Goal: Task Accomplishment & Management: Complete application form

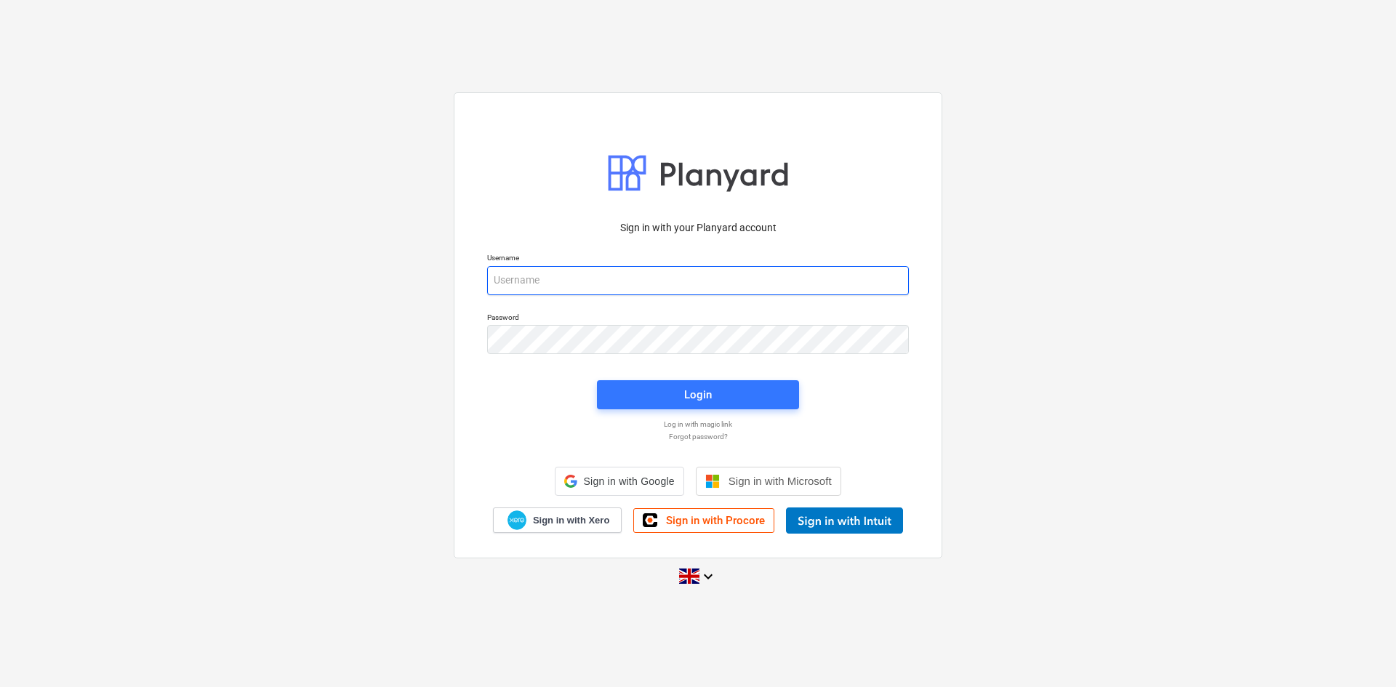
click at [659, 283] on input "email" at bounding box center [698, 280] width 422 height 29
click at [624, 277] on input "email" at bounding box center [698, 280] width 422 height 29
type input "[PERSON_NAME][EMAIL_ADDRESS][PERSON_NAME][DOMAIN_NAME]"
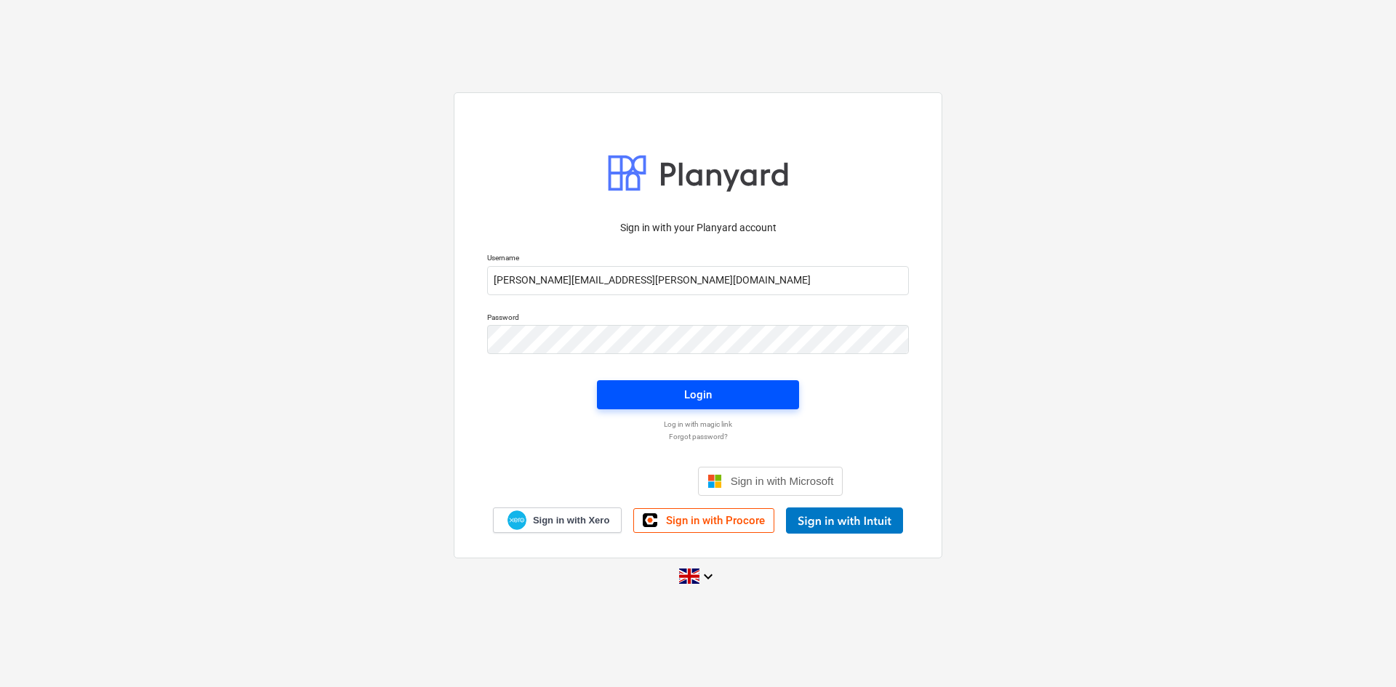
click at [663, 401] on span "Login" at bounding box center [697, 394] width 167 height 19
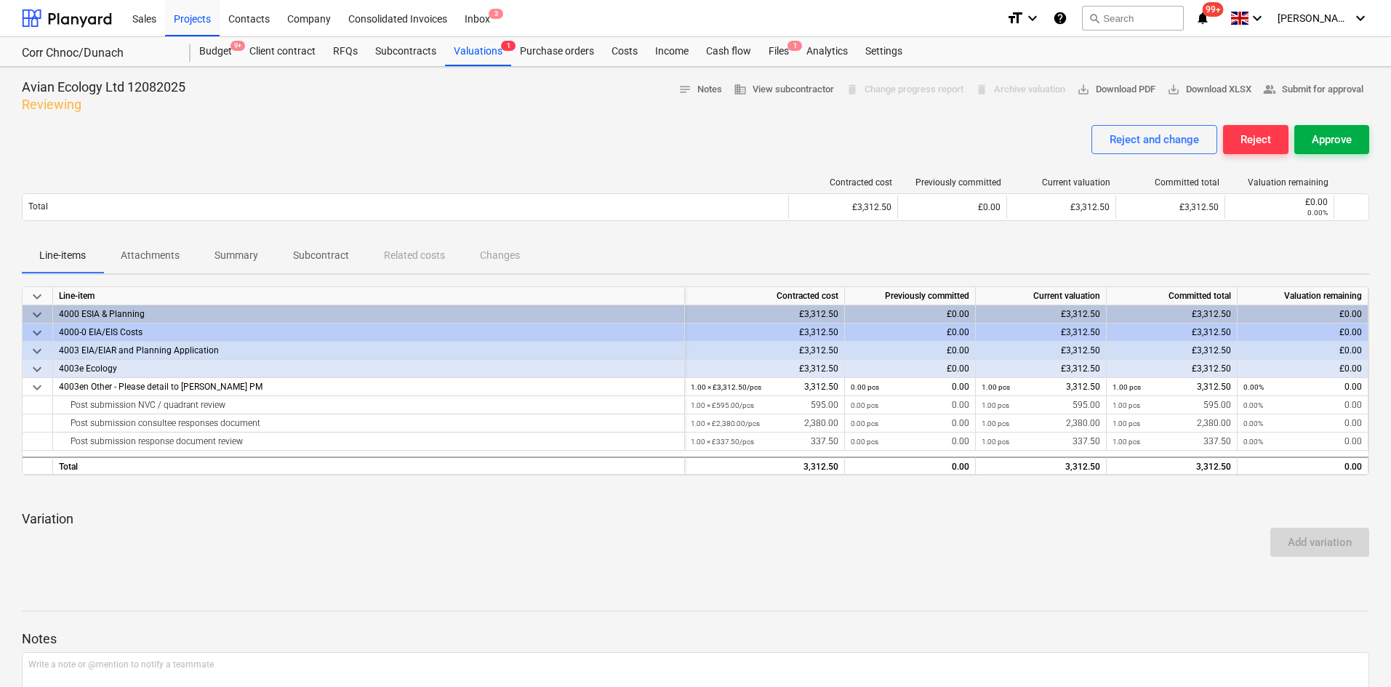
click at [1330, 148] on div "Approve" at bounding box center [1331, 139] width 40 height 19
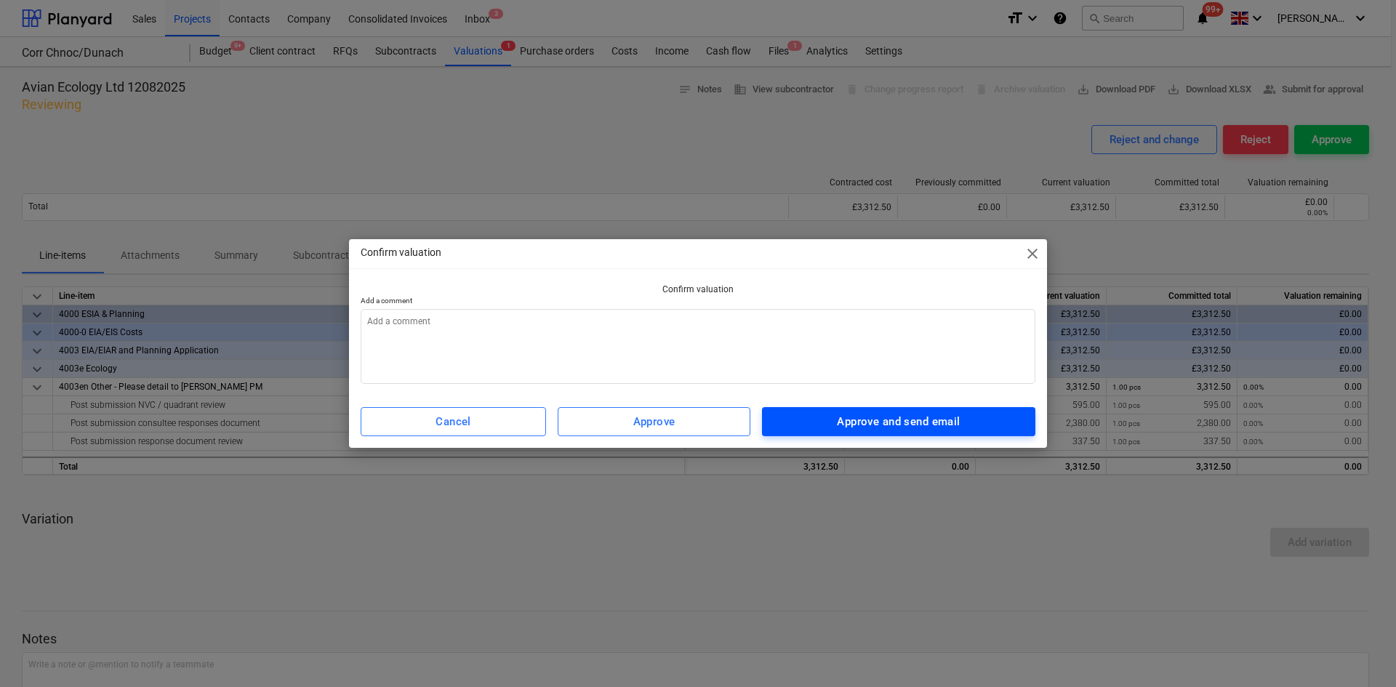
click at [861, 417] on div "Approve and send email" at bounding box center [898, 421] width 123 height 19
type textarea "x"
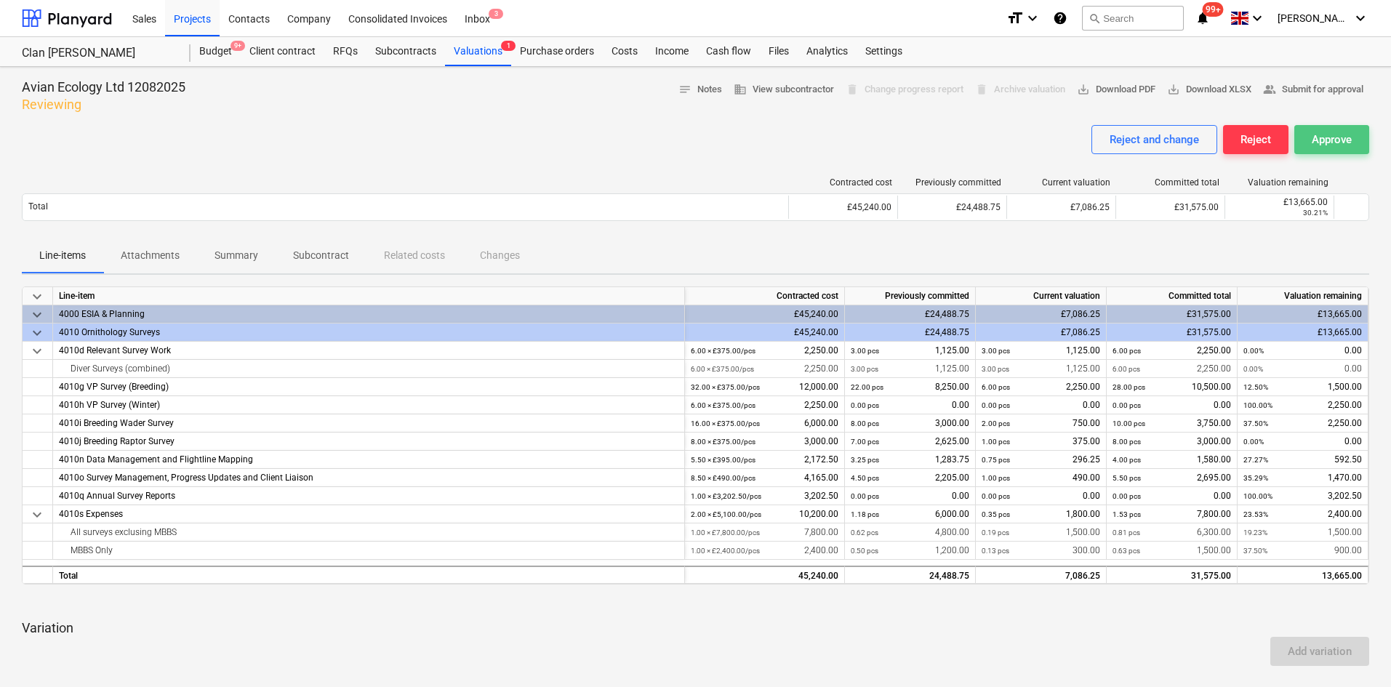
click at [1338, 135] on div "Approve" at bounding box center [1331, 139] width 40 height 19
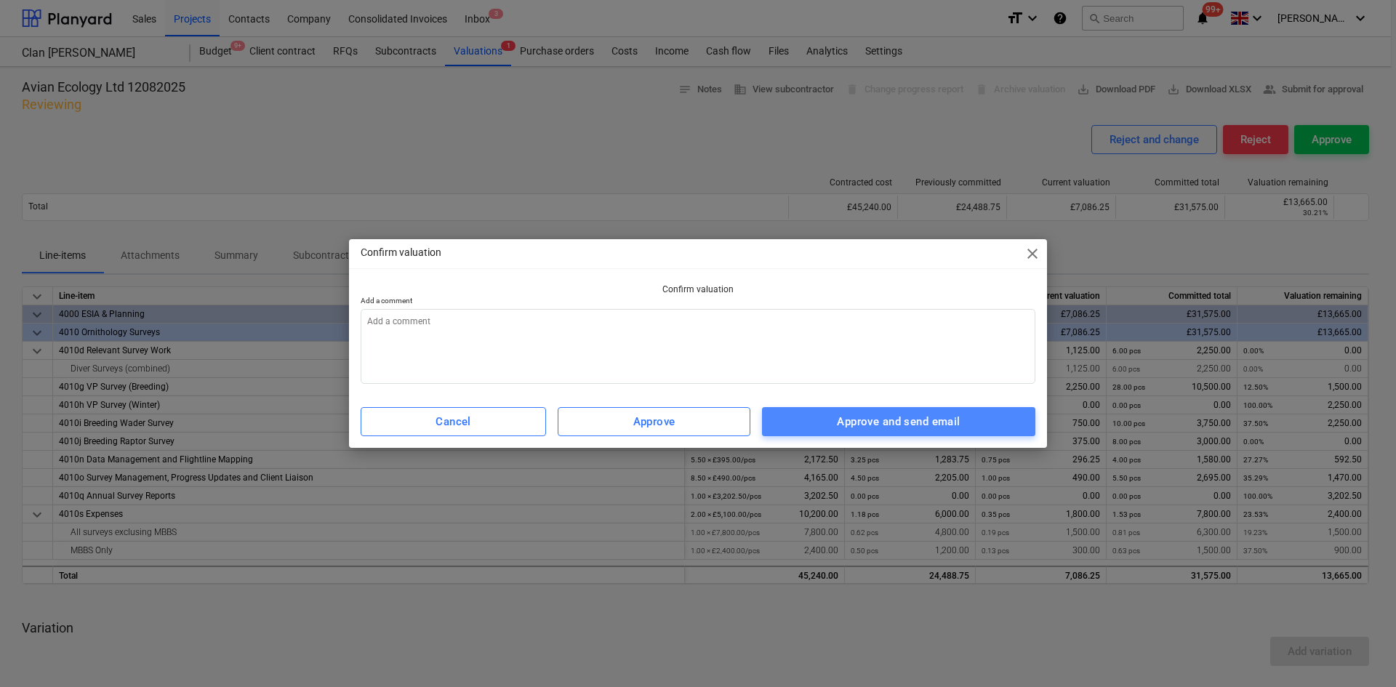
click at [935, 421] on div "Approve and send email" at bounding box center [898, 421] width 123 height 19
type textarea "x"
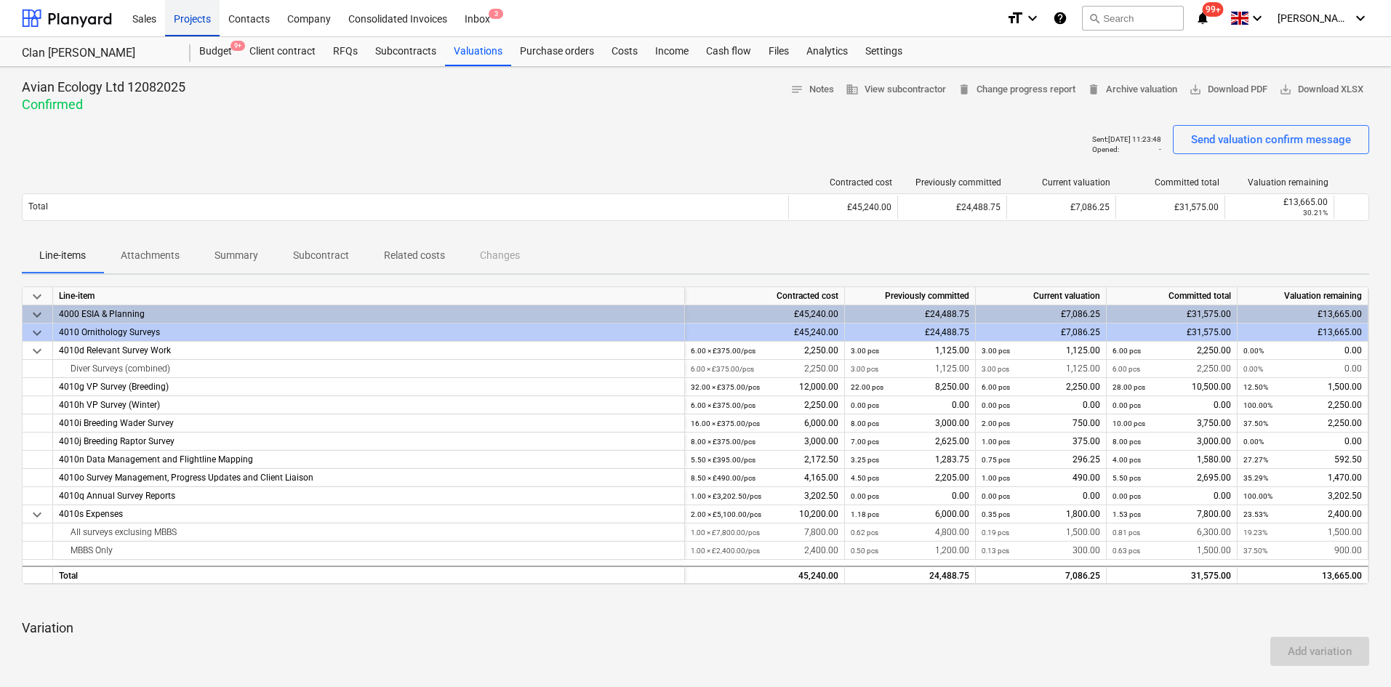
click at [193, 21] on div "Projects" at bounding box center [192, 17] width 55 height 37
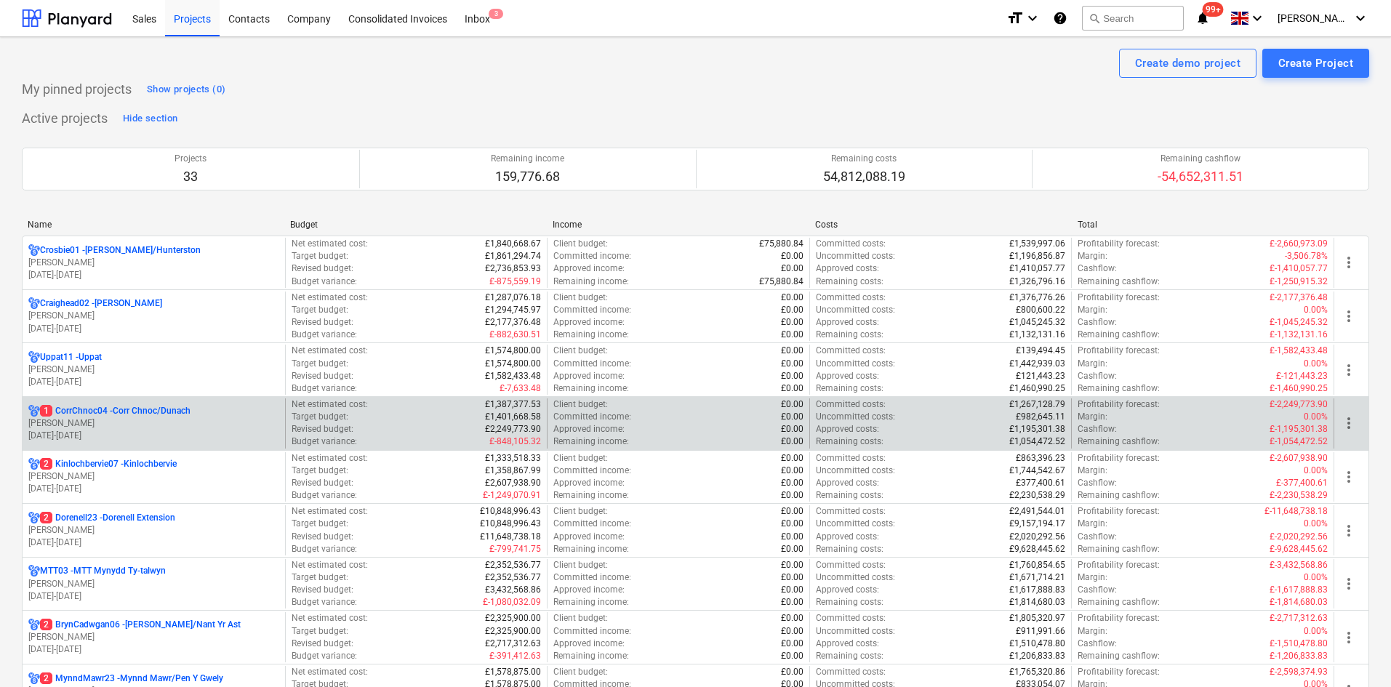
click at [252, 405] on div "1 CorrChnoc04 - Corr Chnoc/Dunach" at bounding box center [153, 411] width 251 height 12
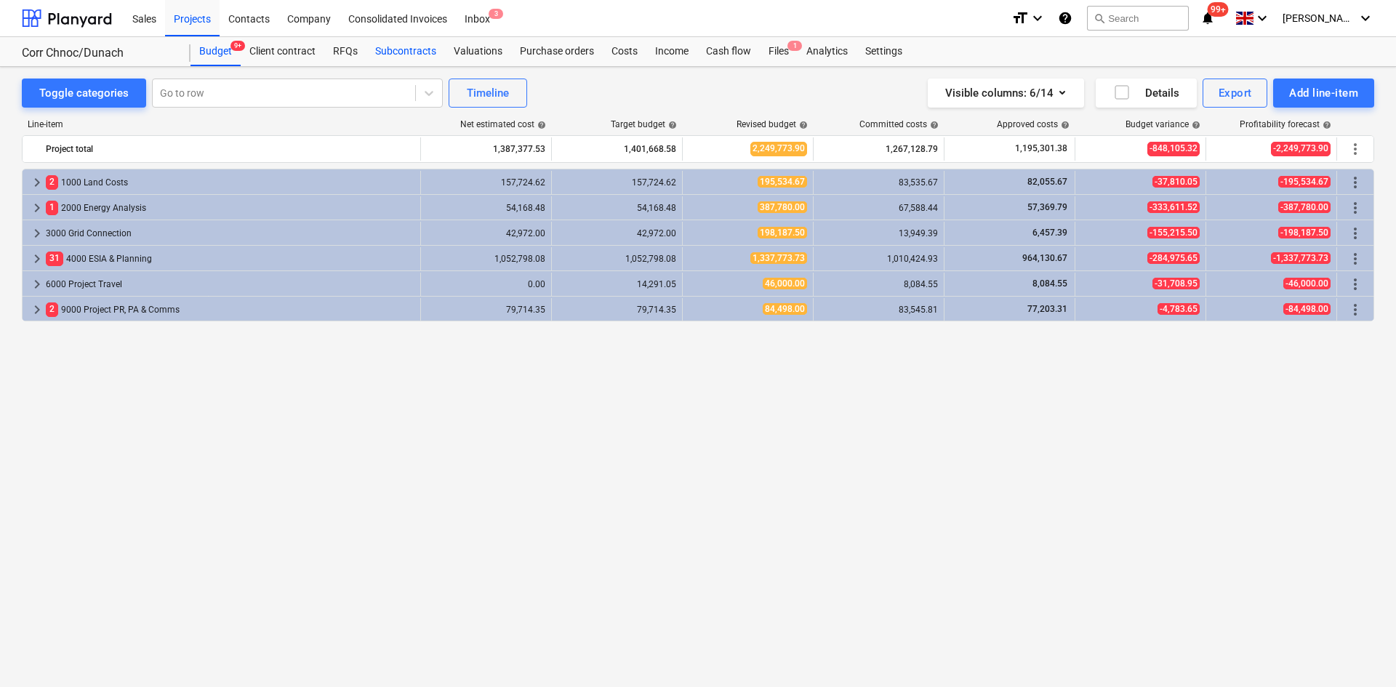
click at [379, 52] on div "Subcontracts" at bounding box center [405, 51] width 79 height 29
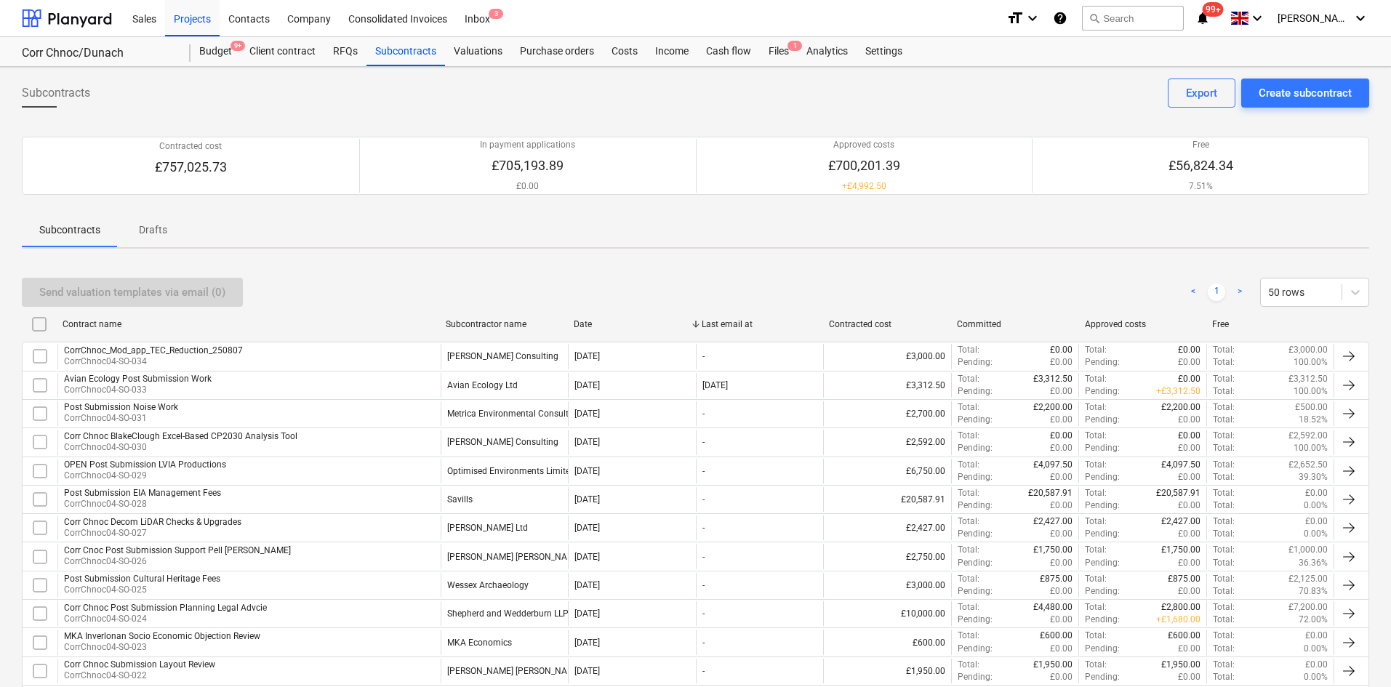
click at [1374, 81] on div "Subcontracts Create subcontract Export Contracted cost £757,025.73 In payment a…" at bounding box center [695, 674] width 1391 height 1215
click at [1338, 89] on div "Create subcontract" at bounding box center [1304, 93] width 93 height 19
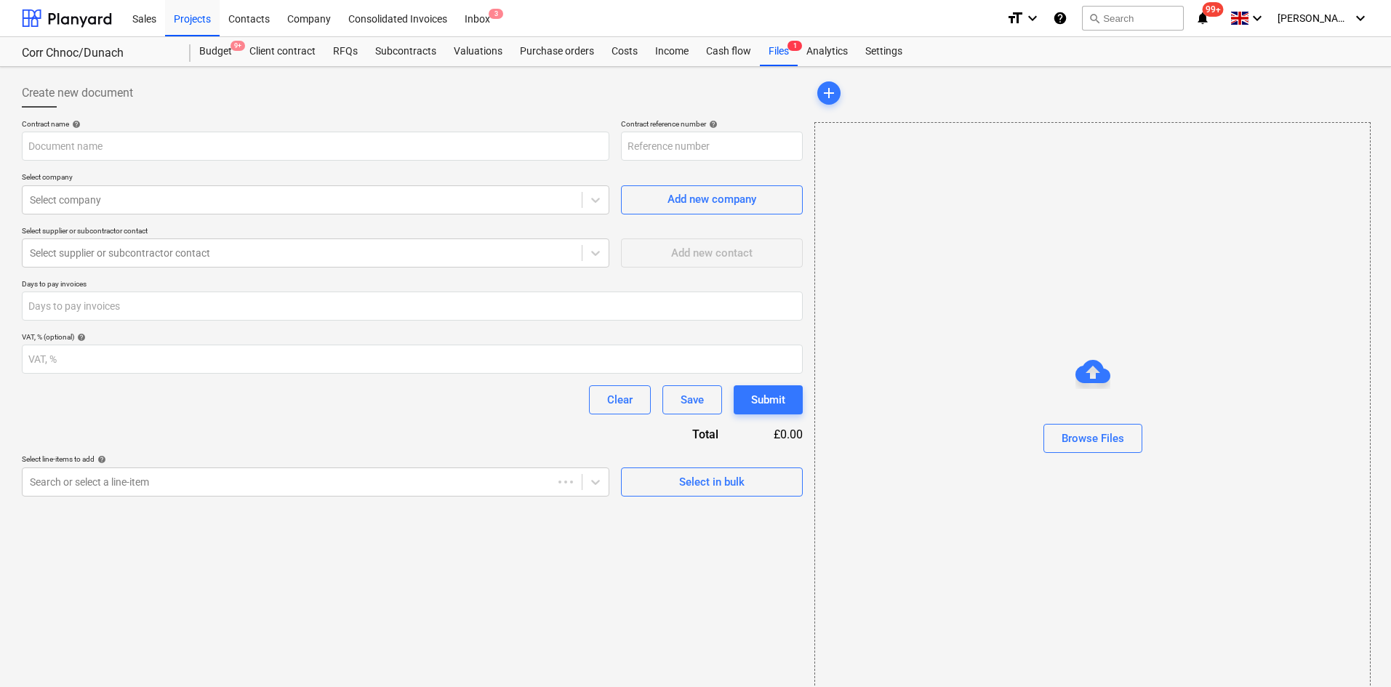
type input "CorrChnoc04-SO-035"
click at [334, 144] on input "text" at bounding box center [315, 146] width 587 height 29
type input "A"
type input "ALIenergy Sponsorship"
click at [315, 193] on div at bounding box center [302, 200] width 545 height 15
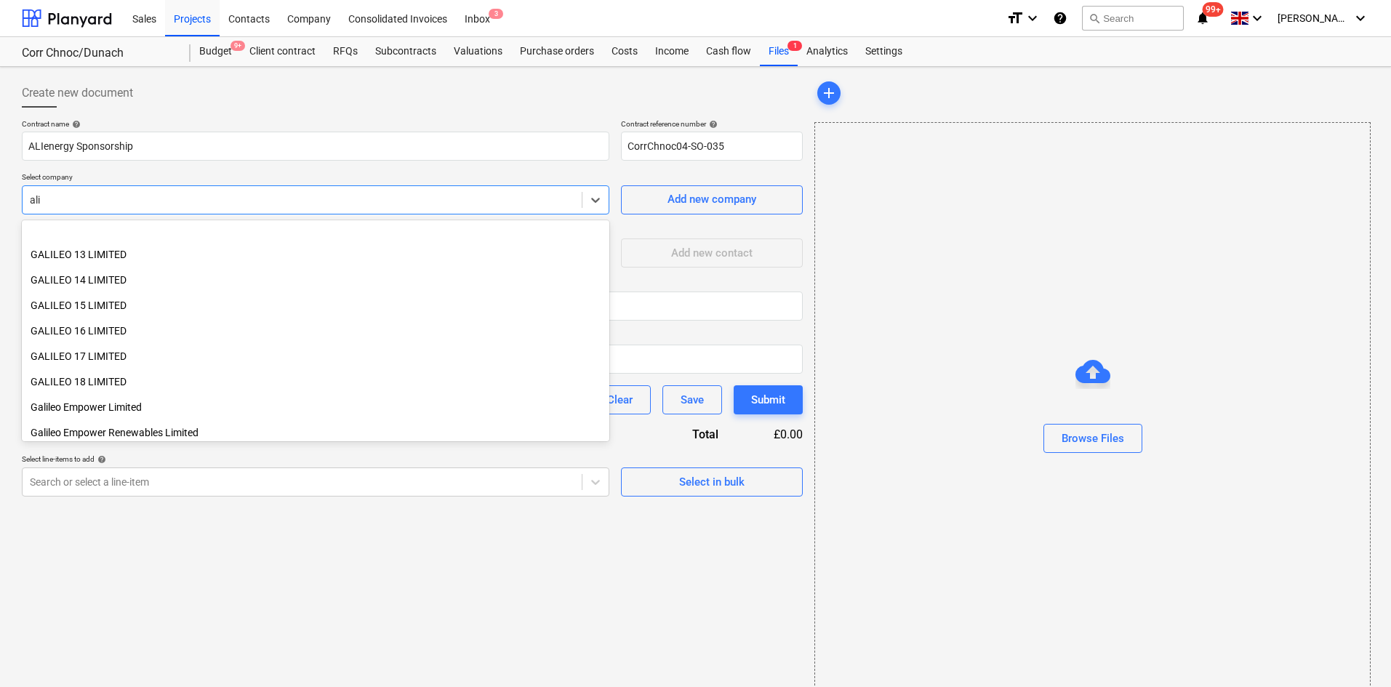
scroll to position [469, 0]
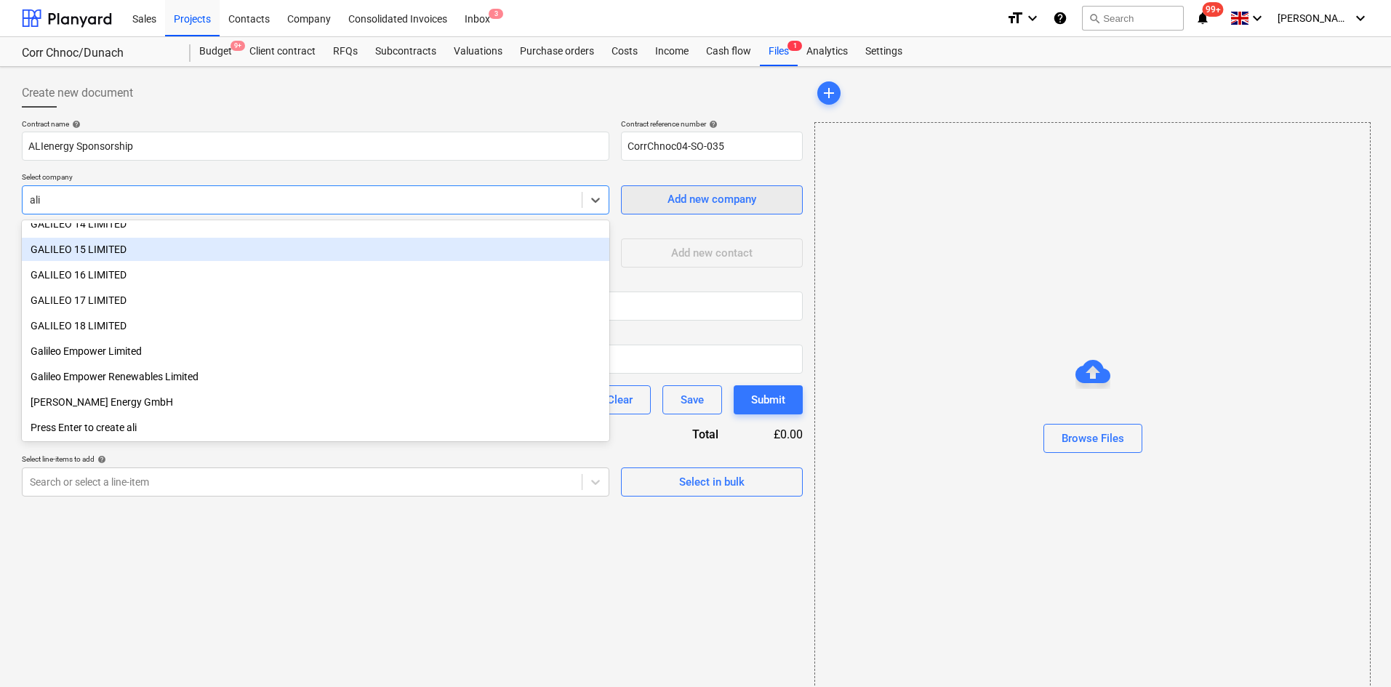
type input "ali"
click at [724, 194] on div "Add new company" at bounding box center [711, 199] width 89 height 19
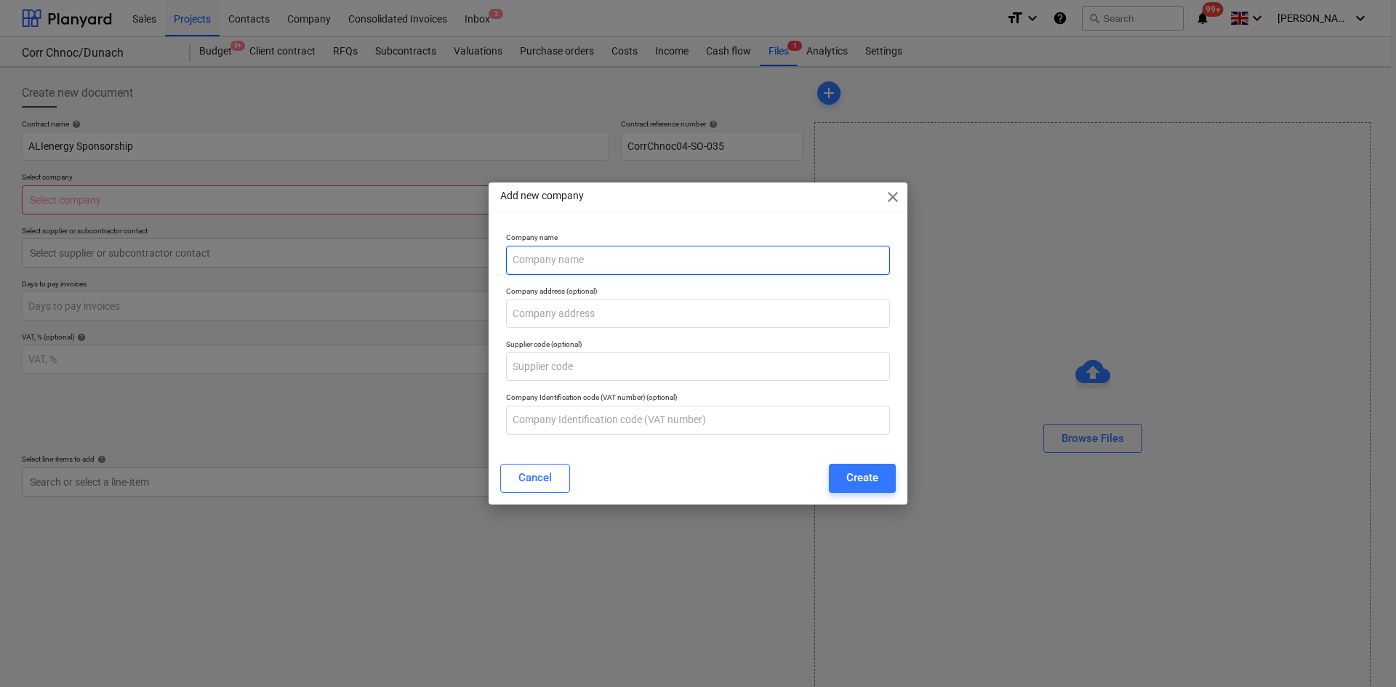
click at [517, 260] on input "text" at bounding box center [698, 260] width 384 height 29
type input "Argyll Lomond & the Islands Energy Agency"
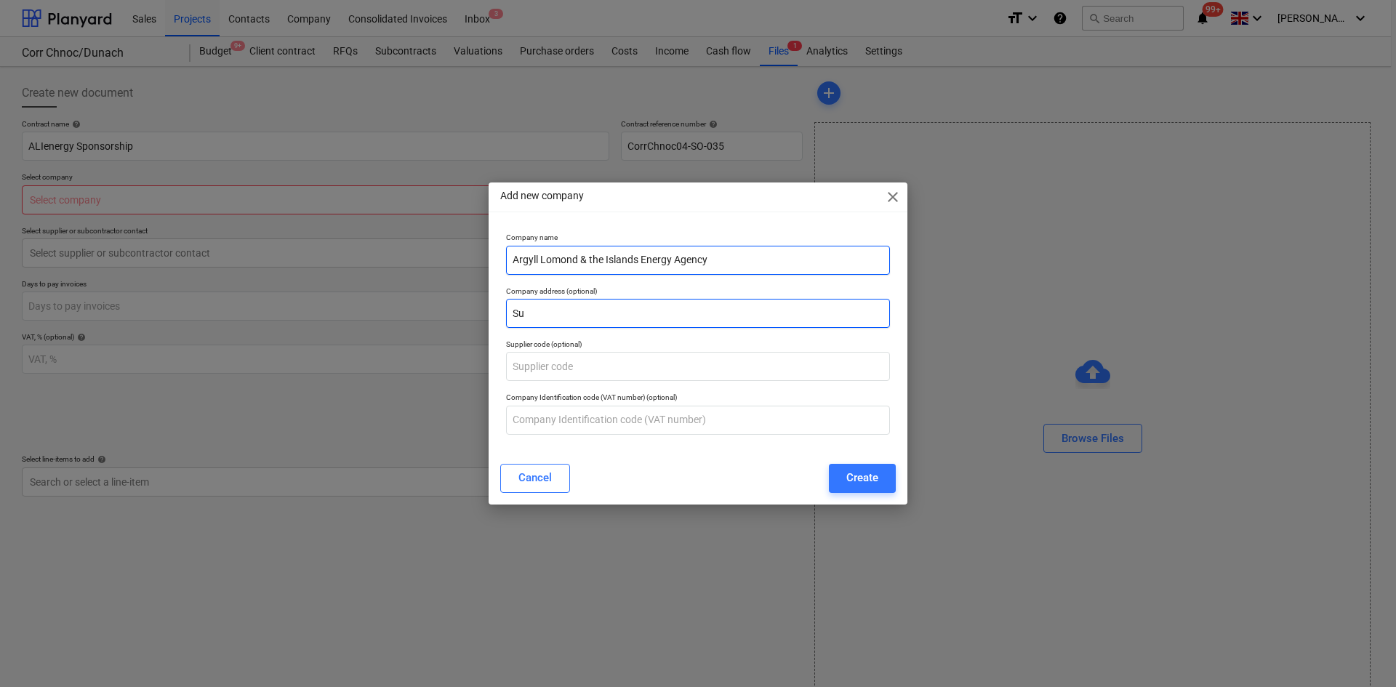
type input "S"
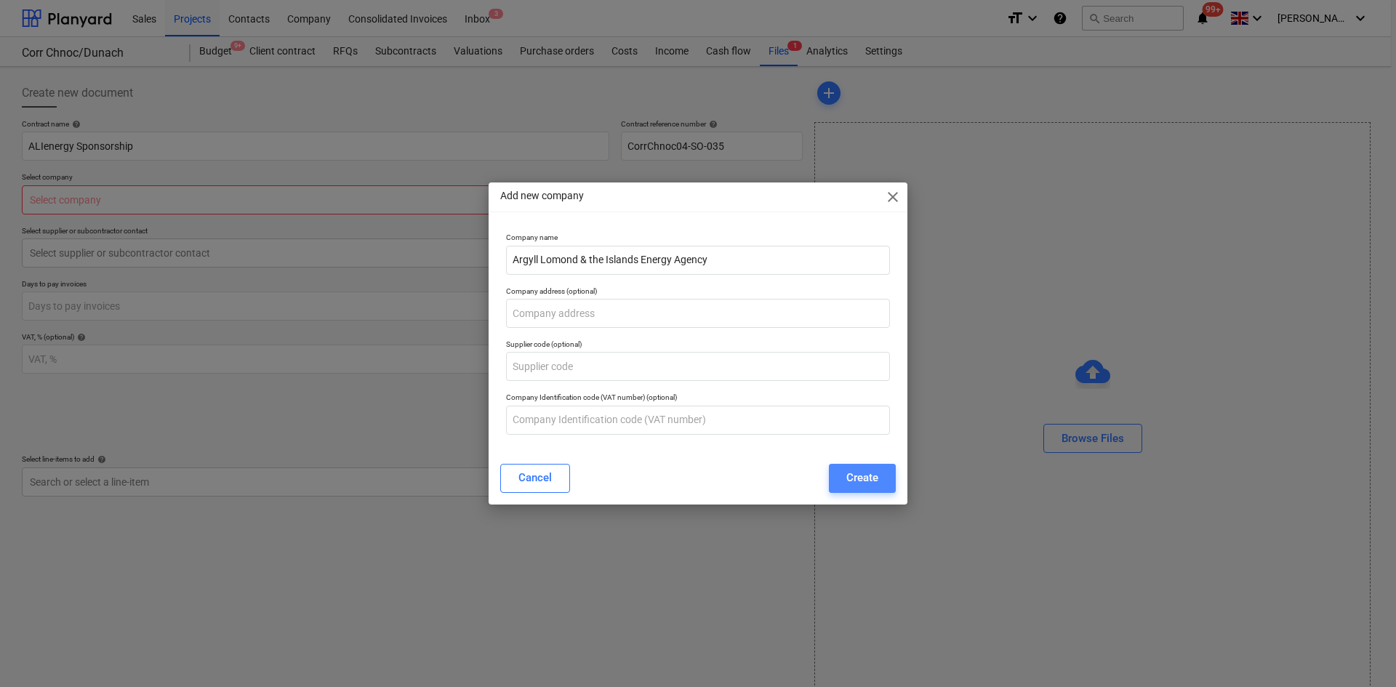
click at [832, 468] on button "Create" at bounding box center [862, 478] width 67 height 29
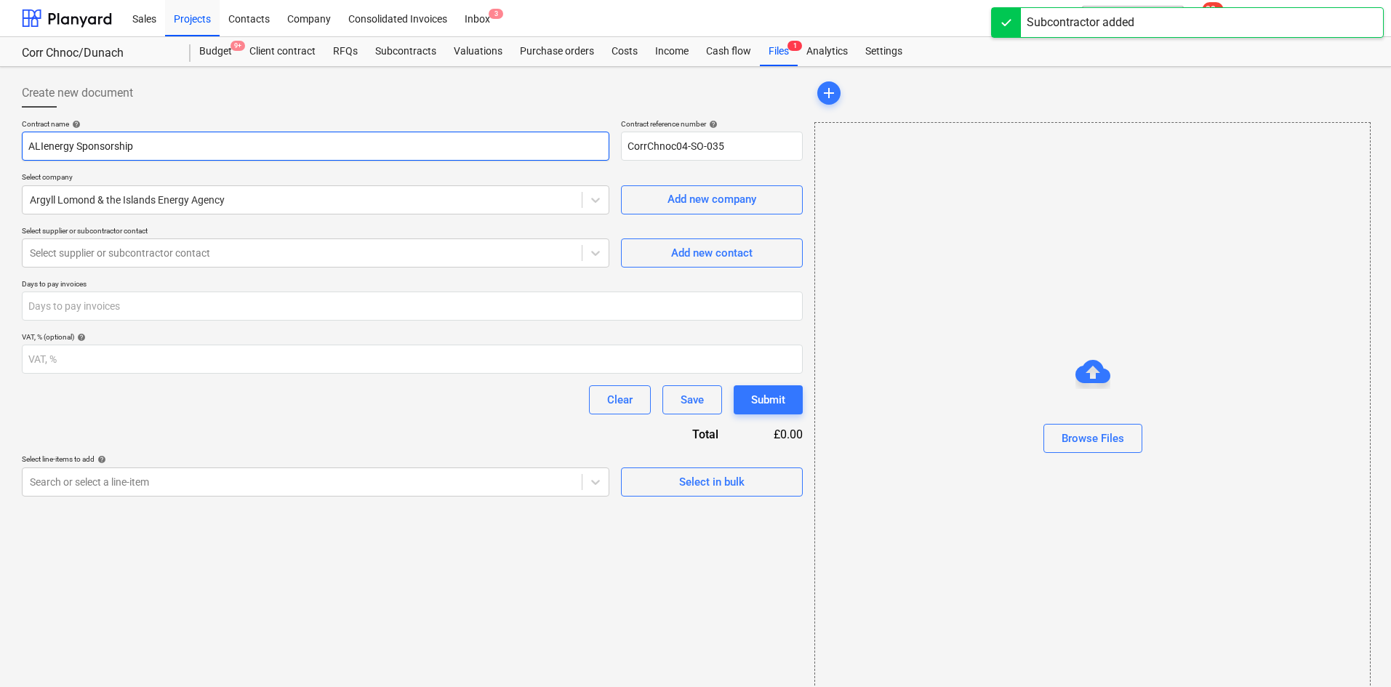
drag, startPoint x: 134, startPoint y: 144, endPoint x: 11, endPoint y: 140, distance: 122.9
click at [11, 140] on div "Create new document Contract name help ALIenergy Sponsorship Contract reference…" at bounding box center [695, 387] width 1391 height 641
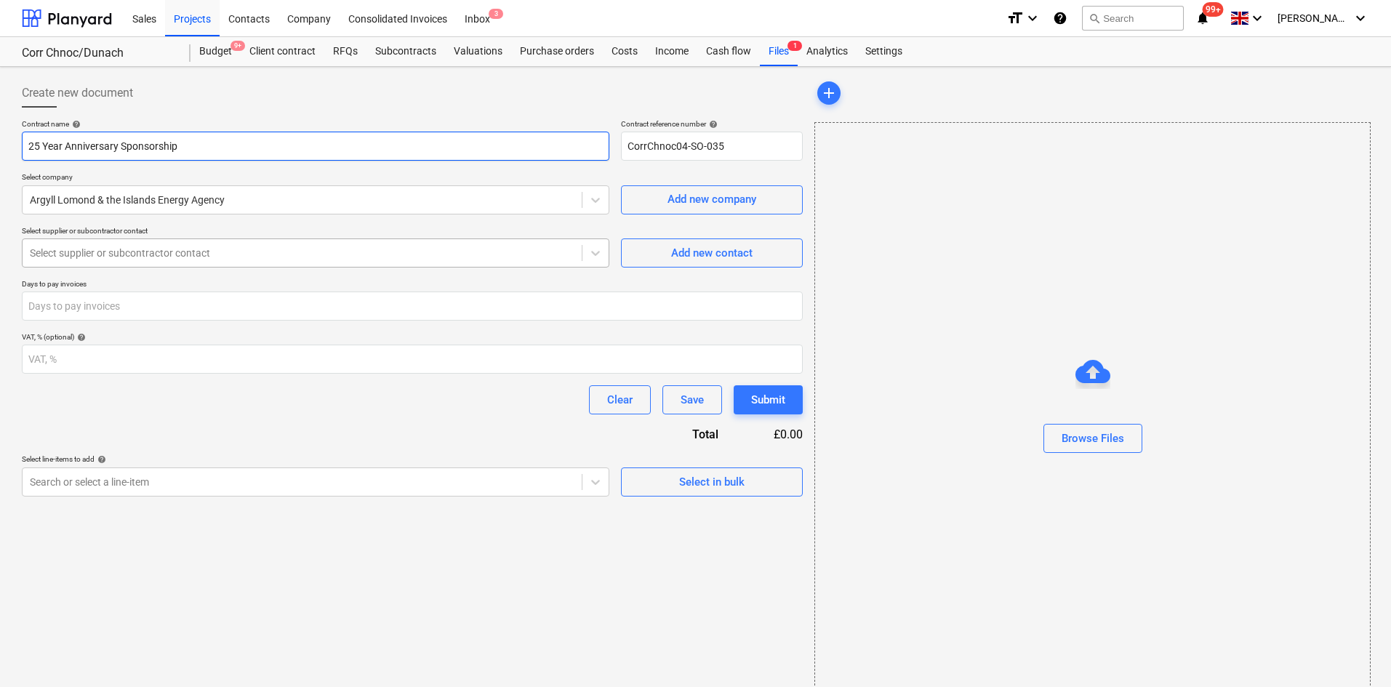
type input "25 Year Anniversary Sponsorship"
click at [257, 247] on div at bounding box center [302, 253] width 545 height 15
click at [1058, 434] on button "Browse Files" at bounding box center [1092, 438] width 99 height 29
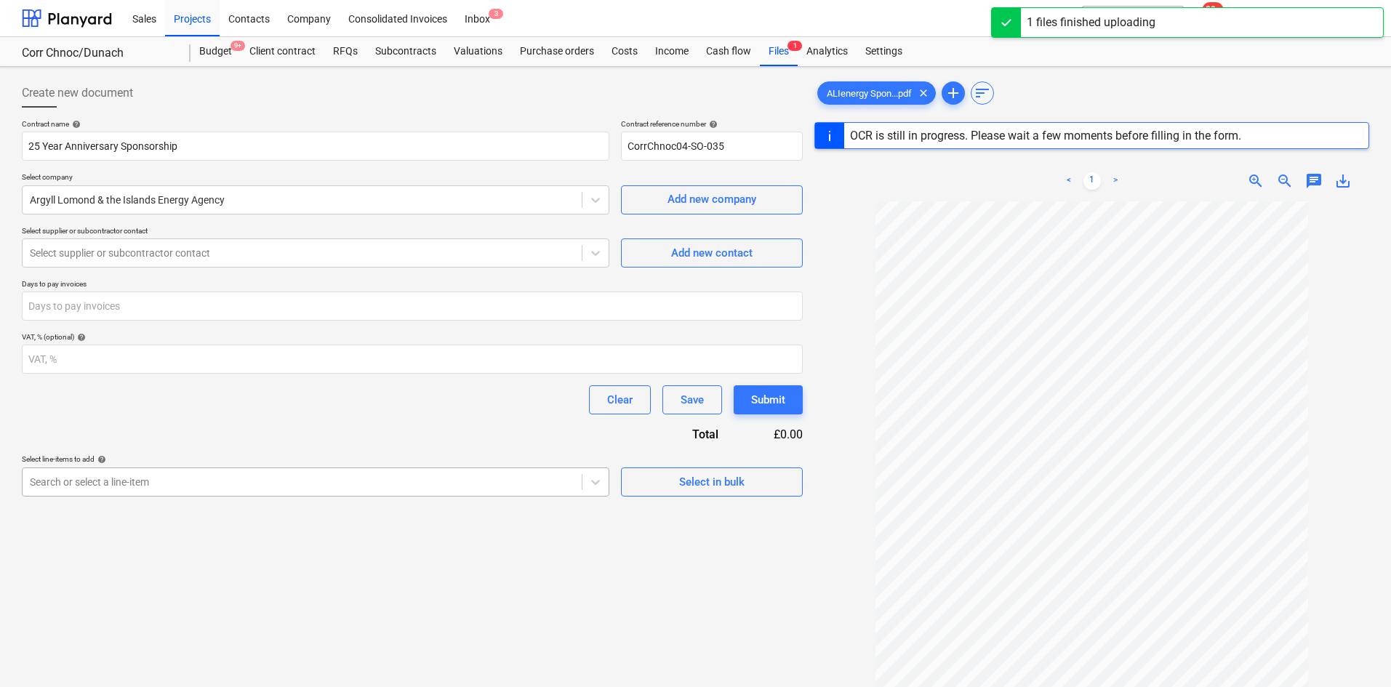
click at [116, 492] on body "Sales Projects Contacts Company Consolidated Invoices Inbox 3 format_size keybo…" at bounding box center [695, 343] width 1391 height 687
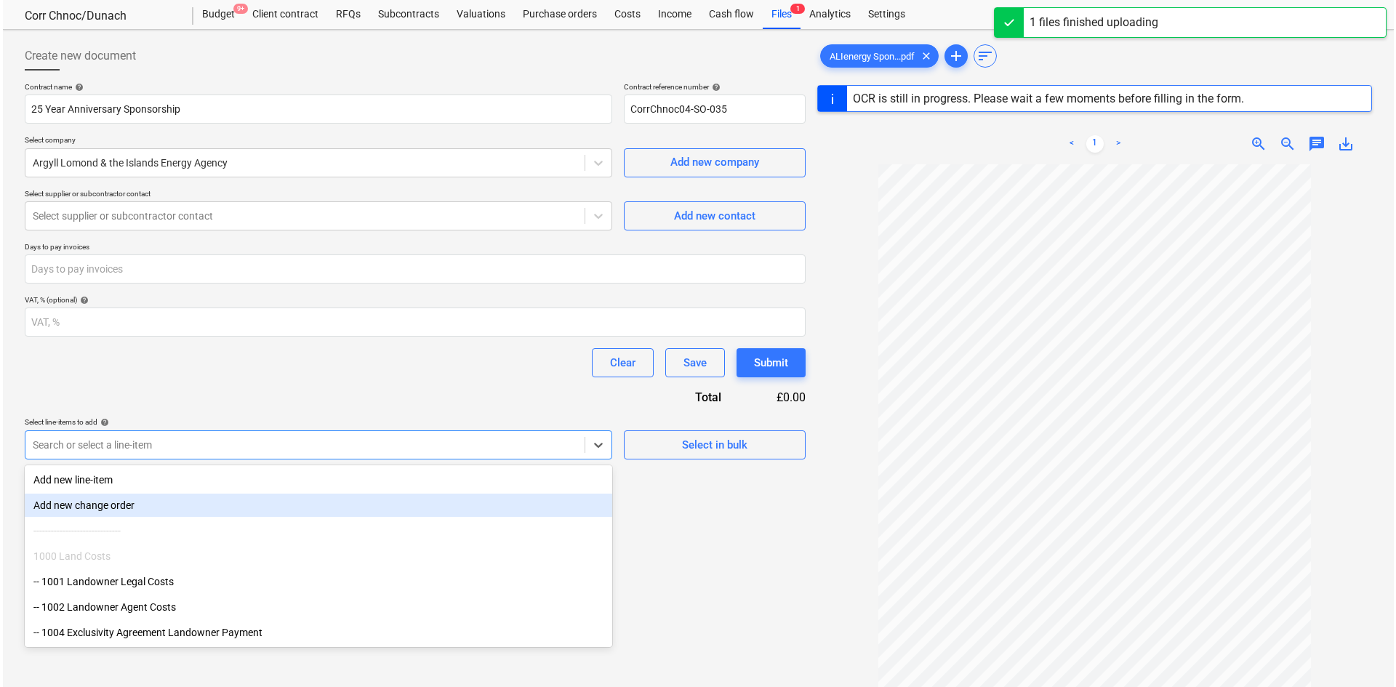
scroll to position [42, 0]
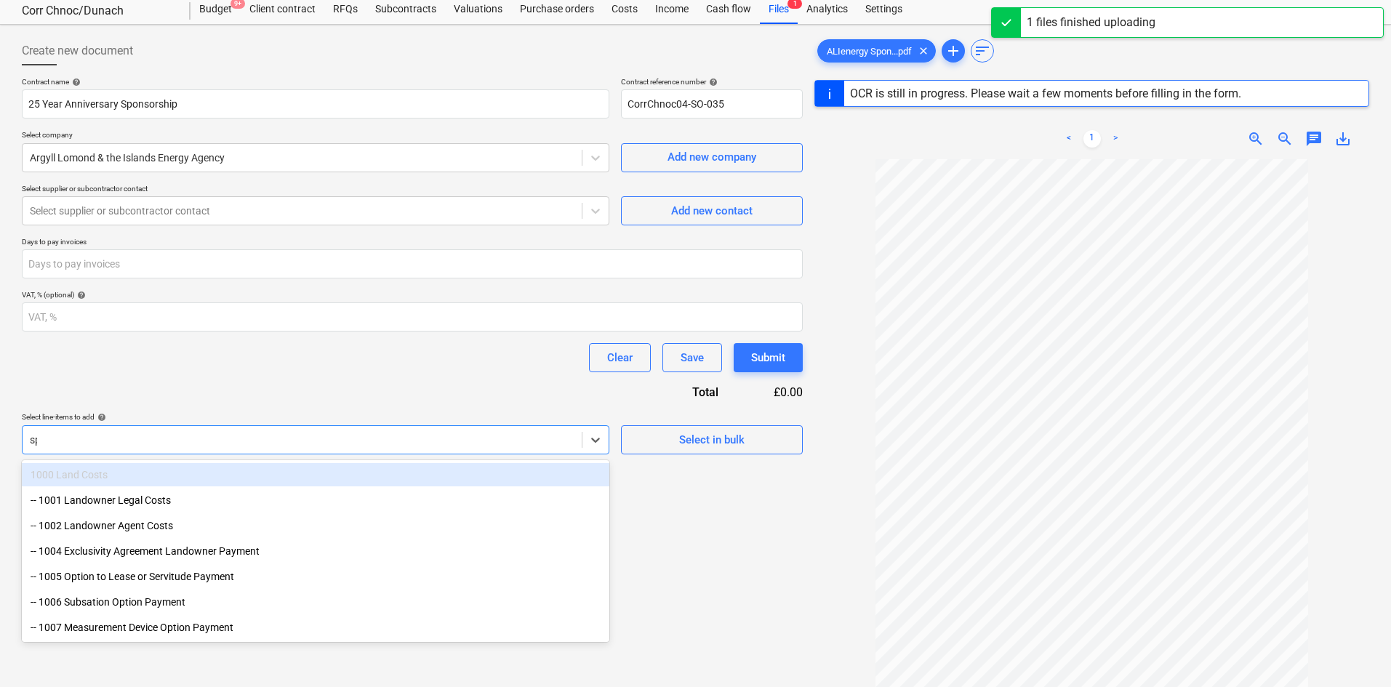
type input "spo"
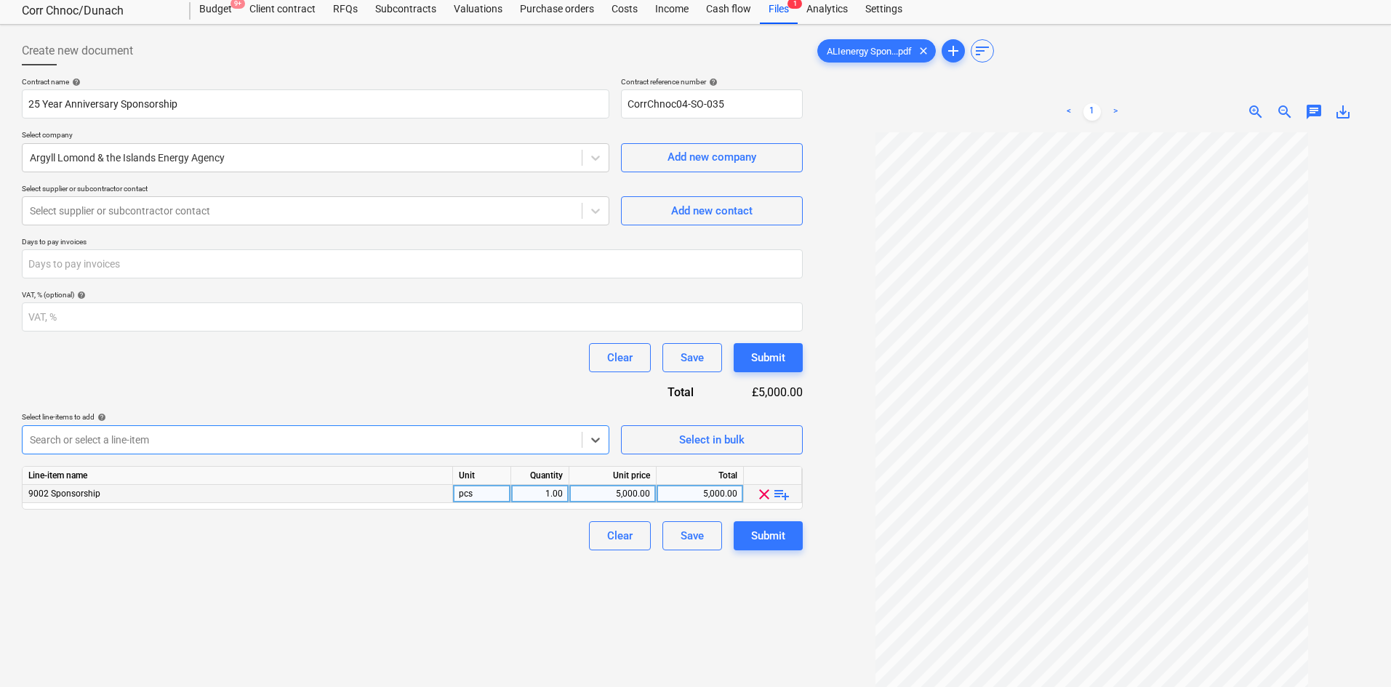
click at [612, 491] on div "5,000.00" at bounding box center [612, 494] width 75 height 18
type input "1000"
click at [726, 580] on div "Create new document Contract name help 25 Year Anniversary Sponsorship Contract…" at bounding box center [412, 408] width 792 height 754
click at [769, 540] on div "Submit" at bounding box center [768, 535] width 34 height 19
click at [518, 211] on div at bounding box center [302, 211] width 545 height 15
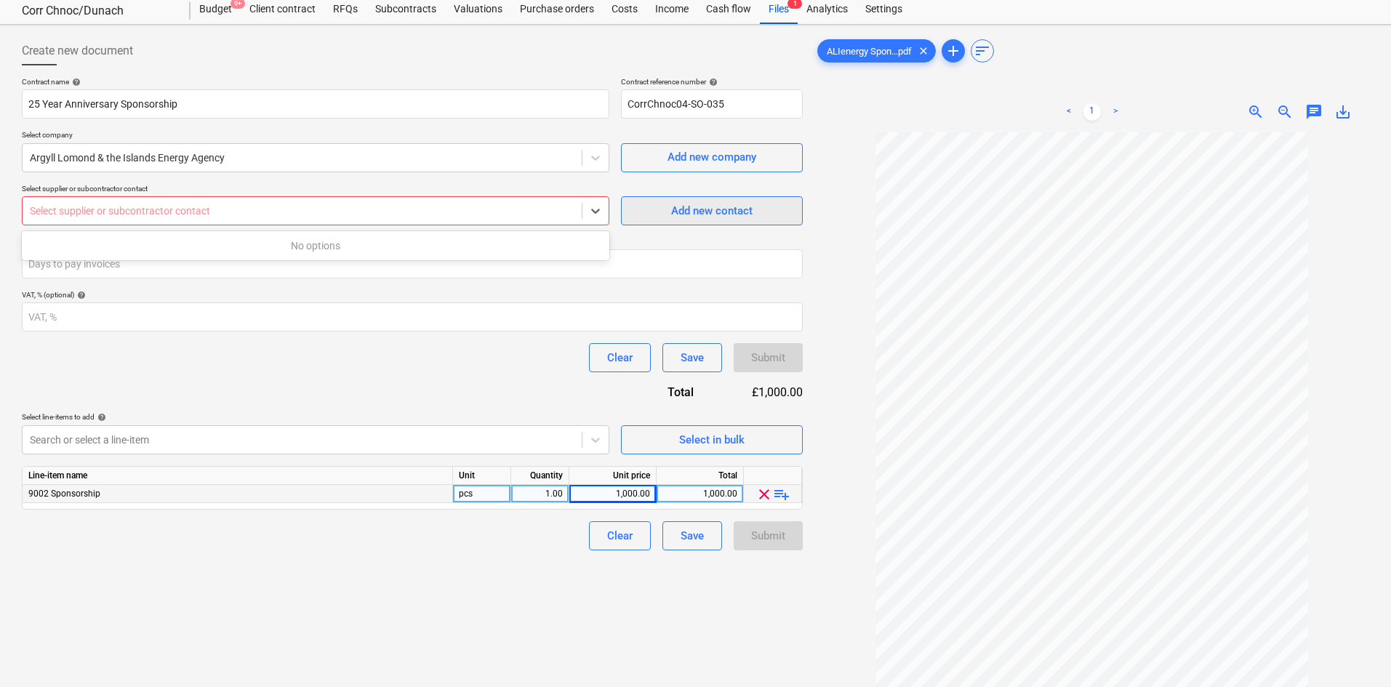
click at [678, 216] on div "Add new contact" at bounding box center [711, 210] width 81 height 19
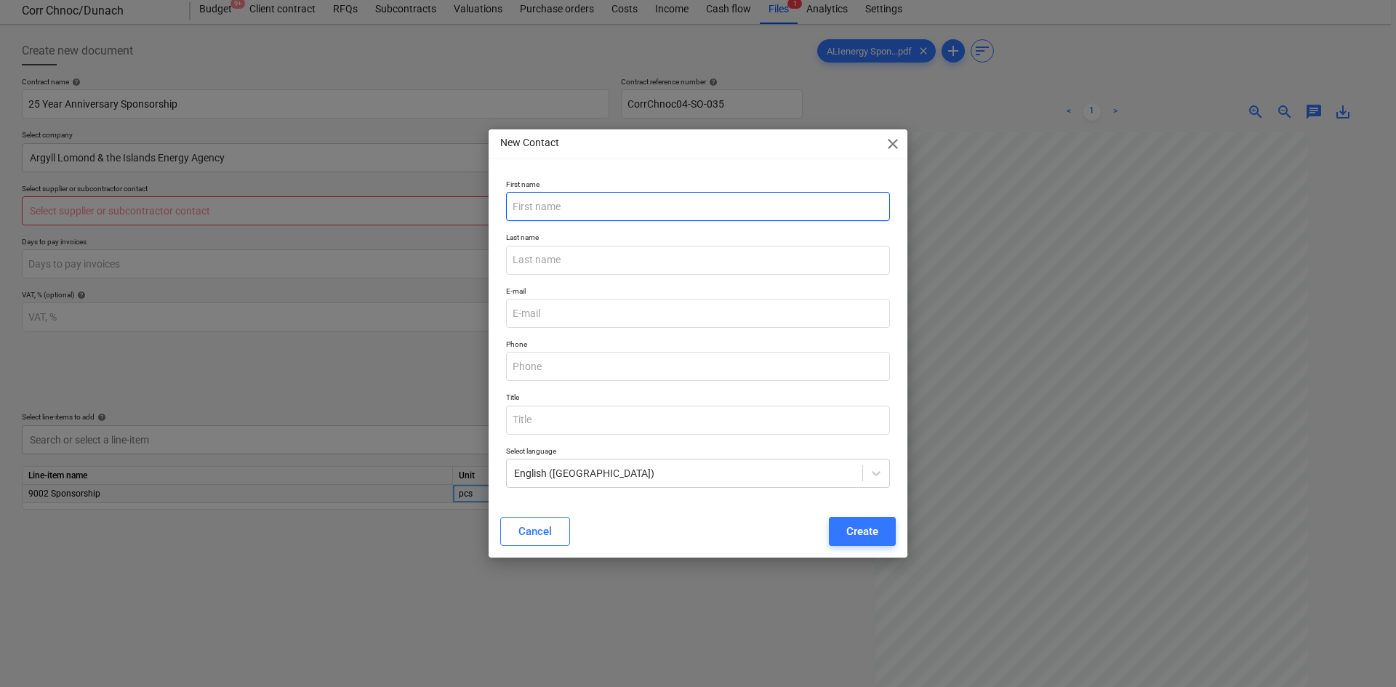
click at [676, 216] on input "text" at bounding box center [698, 206] width 384 height 29
click at [517, 209] on input "text" at bounding box center [698, 206] width 384 height 29
type input "[PERSON_NAME]"
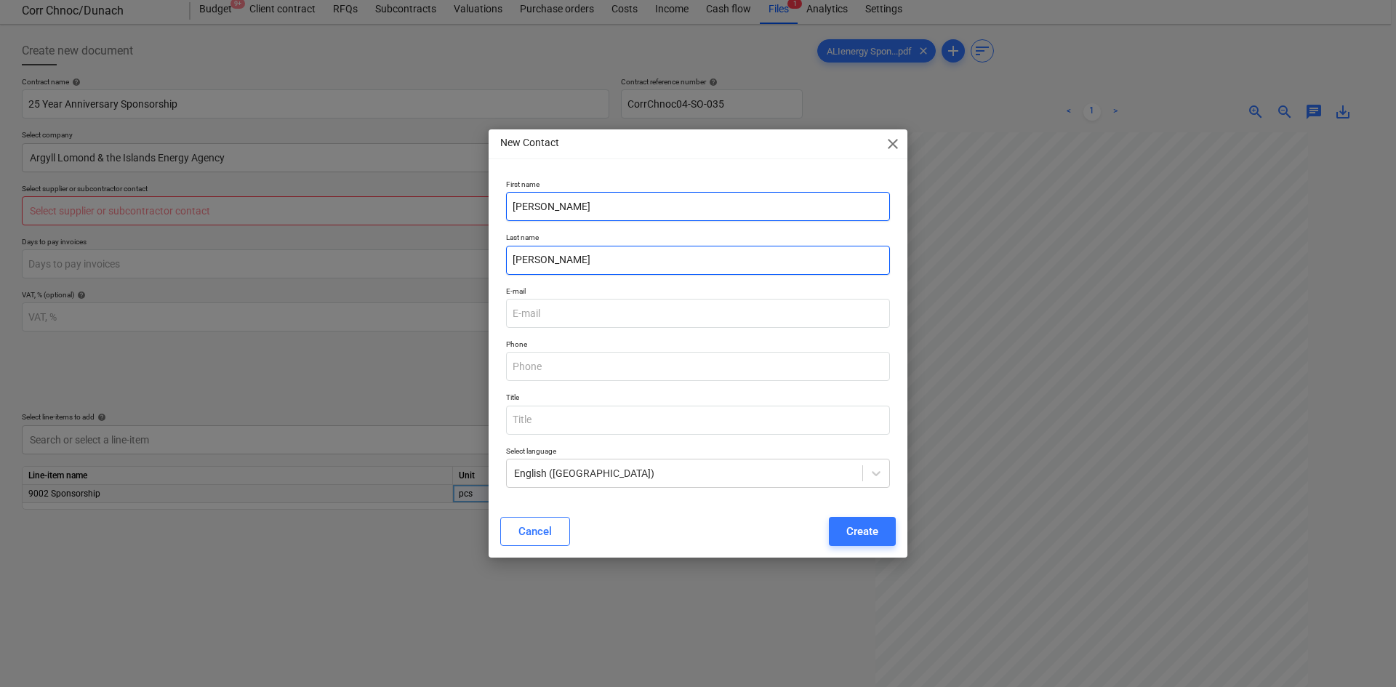
type input "[PERSON_NAME]"
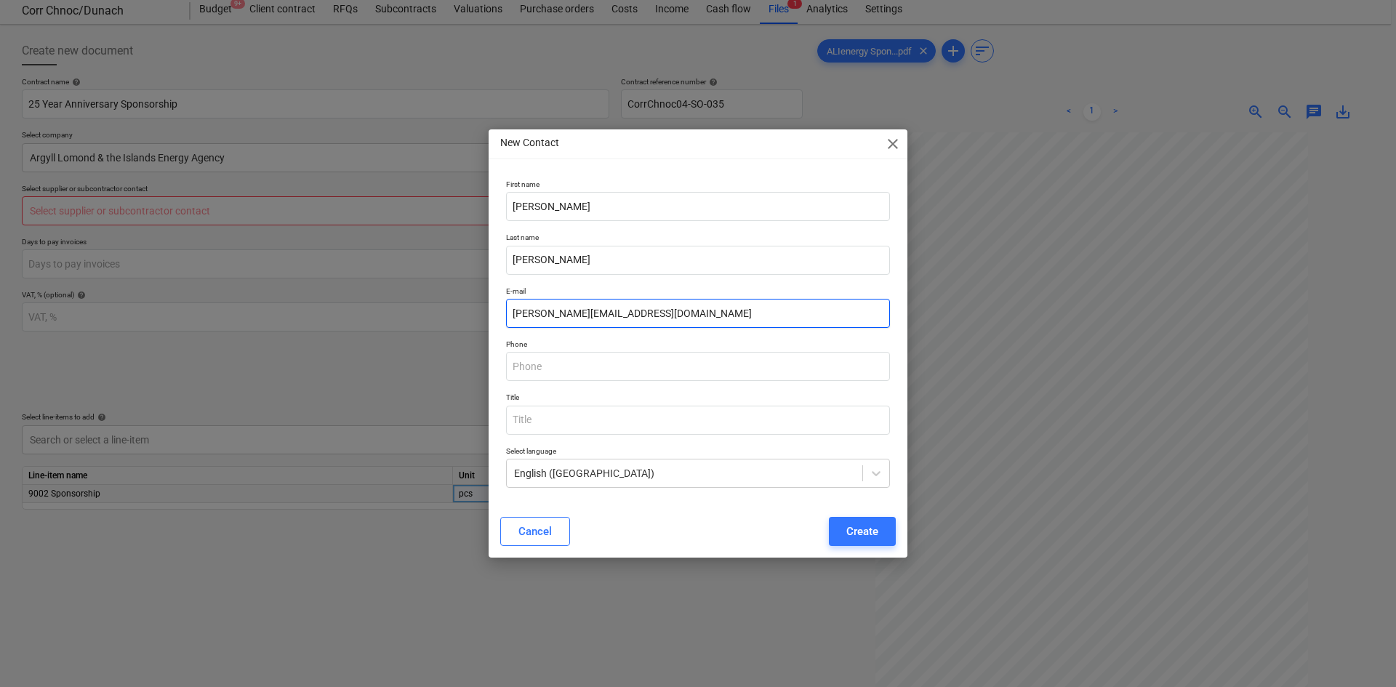
type input "[PERSON_NAME][EMAIL_ADDRESS][DOMAIN_NAME]"
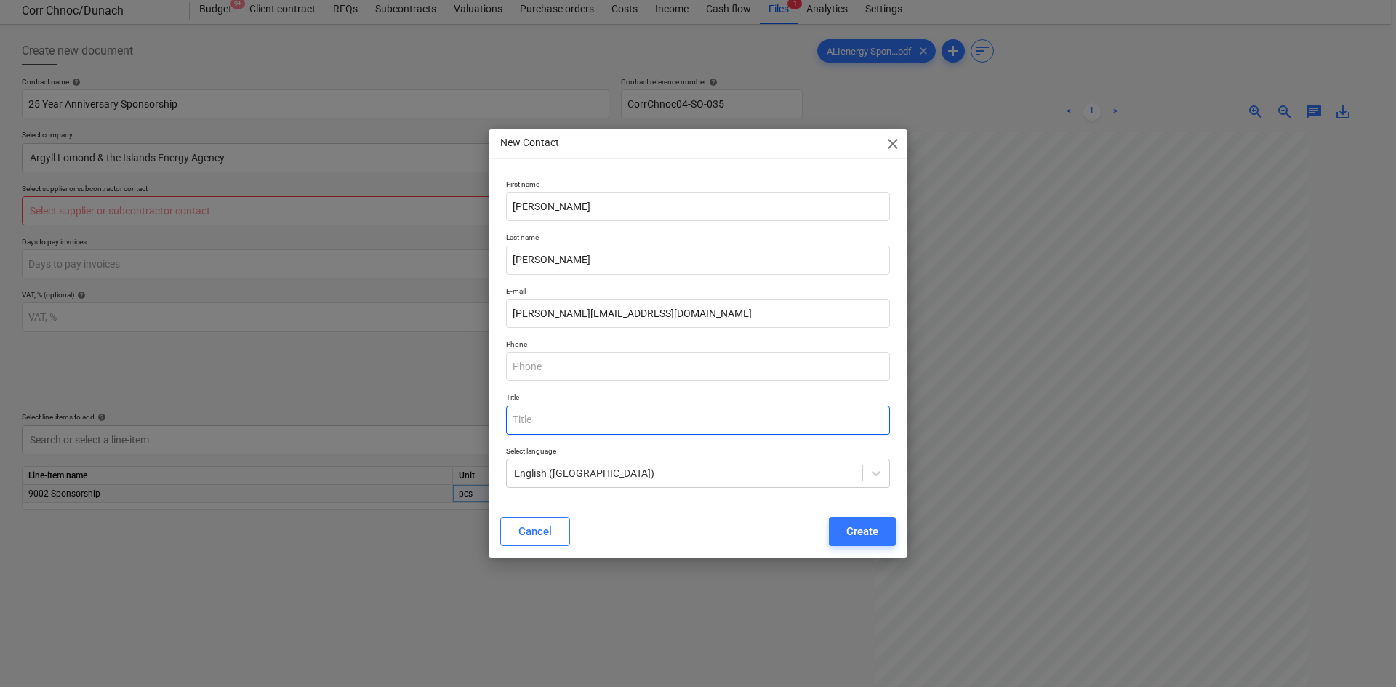
click at [731, 433] on input "text" at bounding box center [698, 420] width 384 height 29
type input "CEO"
click at [867, 542] on button "Create" at bounding box center [862, 531] width 67 height 29
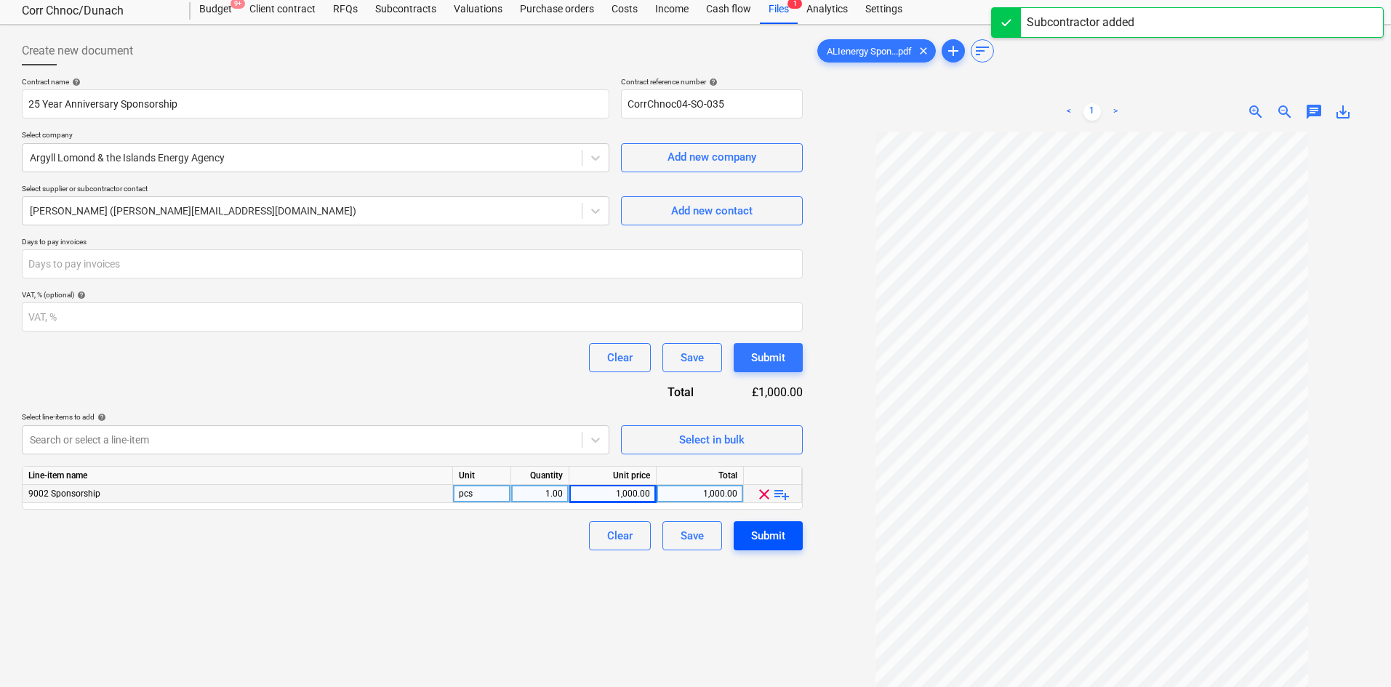
click at [784, 532] on div "Submit" at bounding box center [768, 535] width 34 height 19
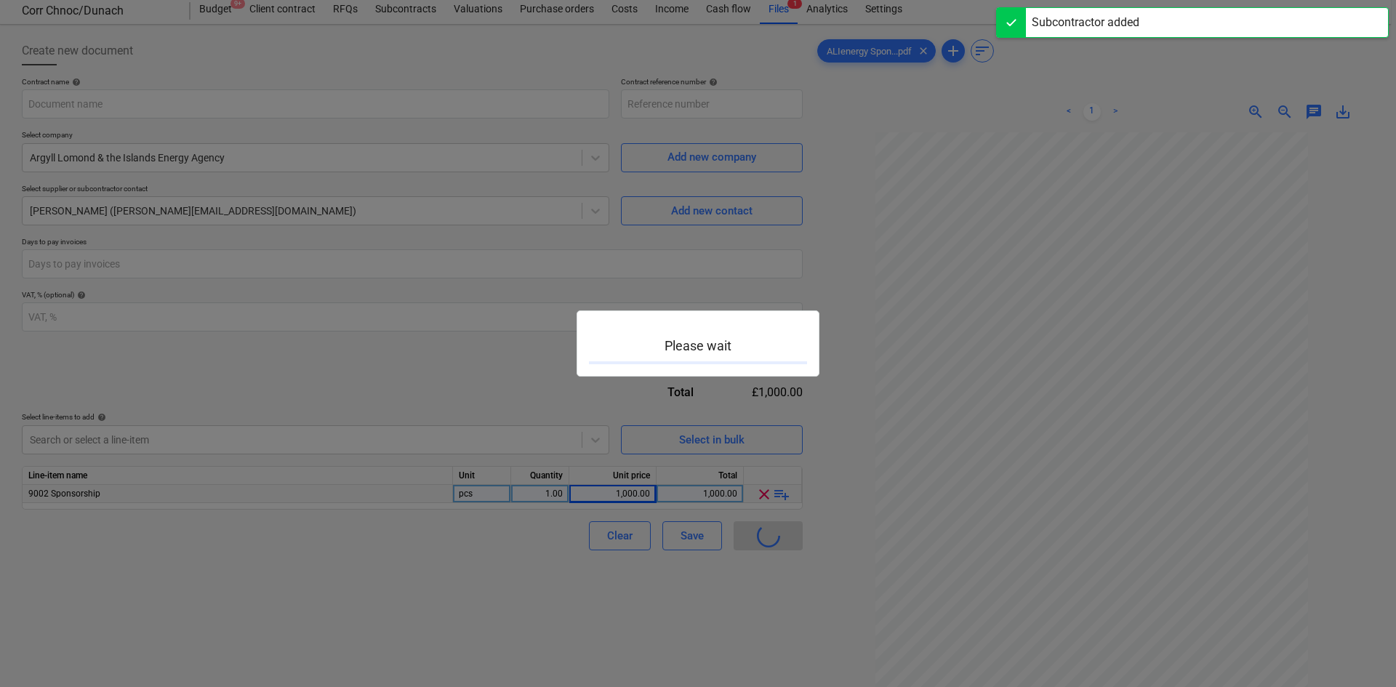
type input "CorrChnoc04-SO-035"
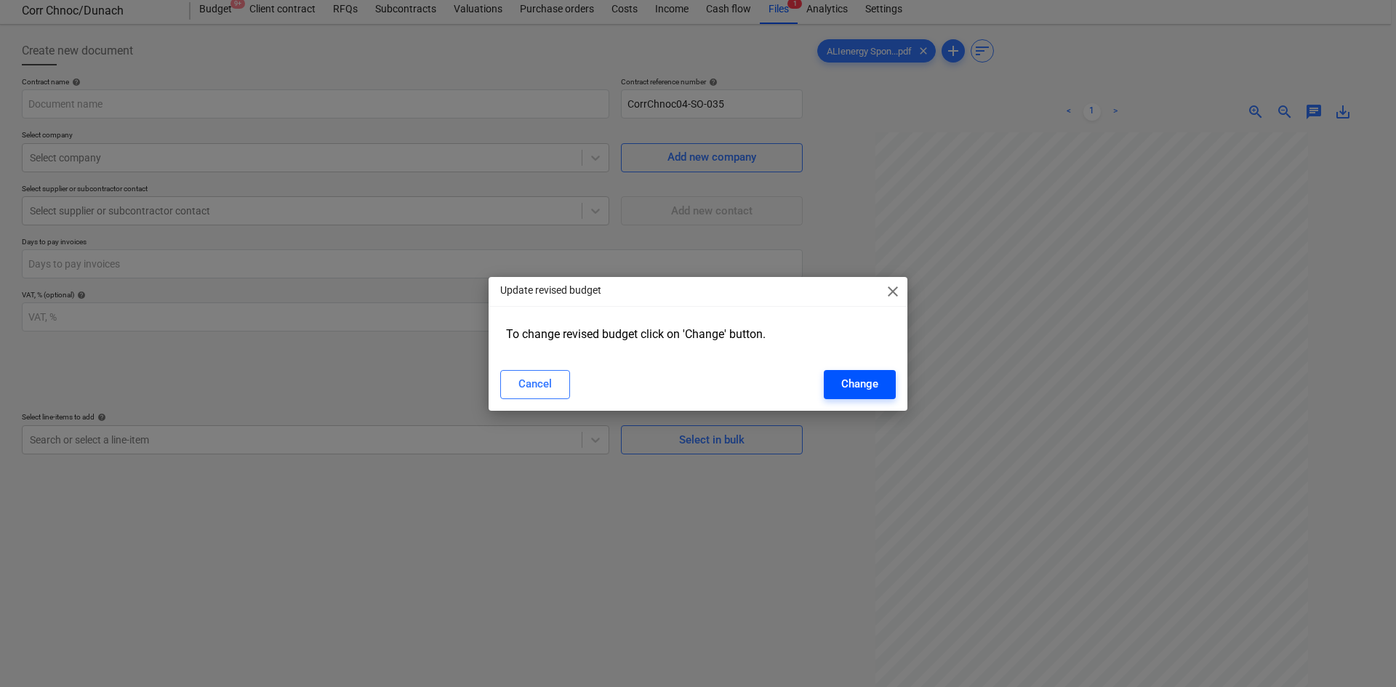
click at [865, 382] on div "Change" at bounding box center [859, 383] width 37 height 19
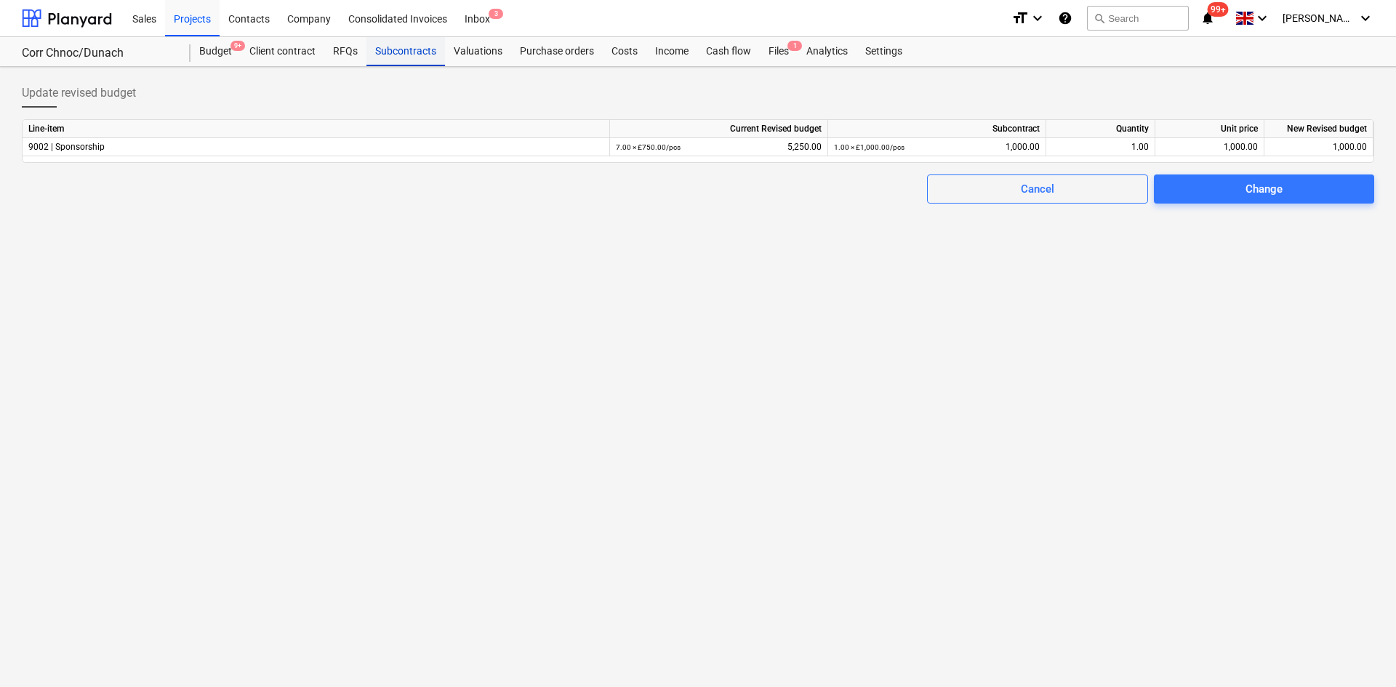
click at [414, 55] on div "Subcontracts" at bounding box center [405, 51] width 79 height 29
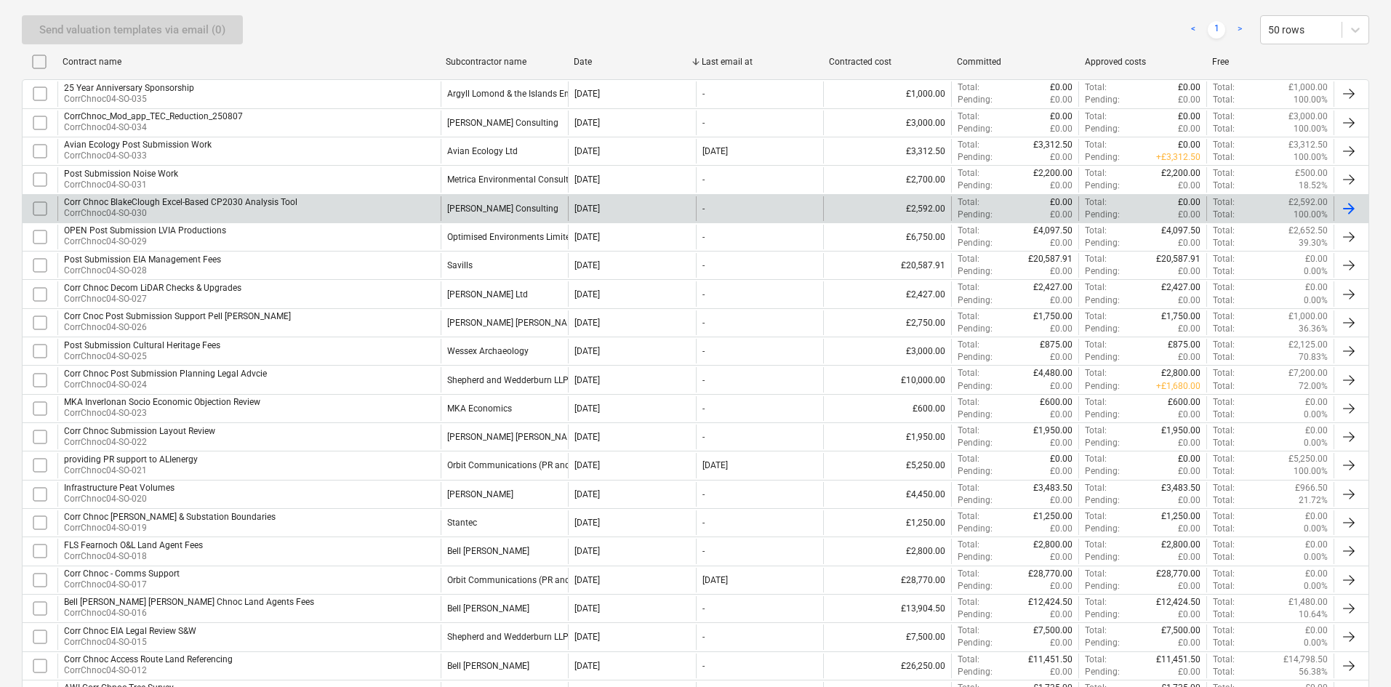
scroll to position [291, 0]
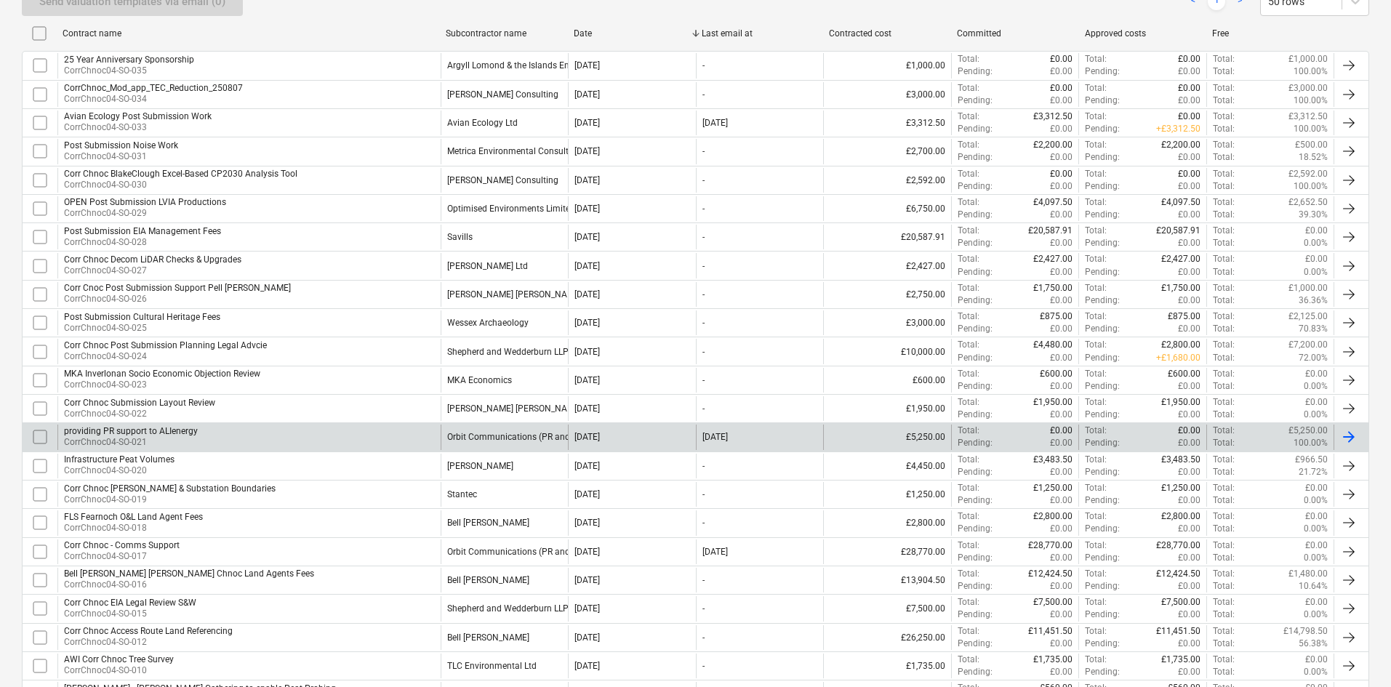
click at [499, 435] on div "Orbit Communications (PR and Public Affairs) Ltd" at bounding box center [545, 437] width 196 height 10
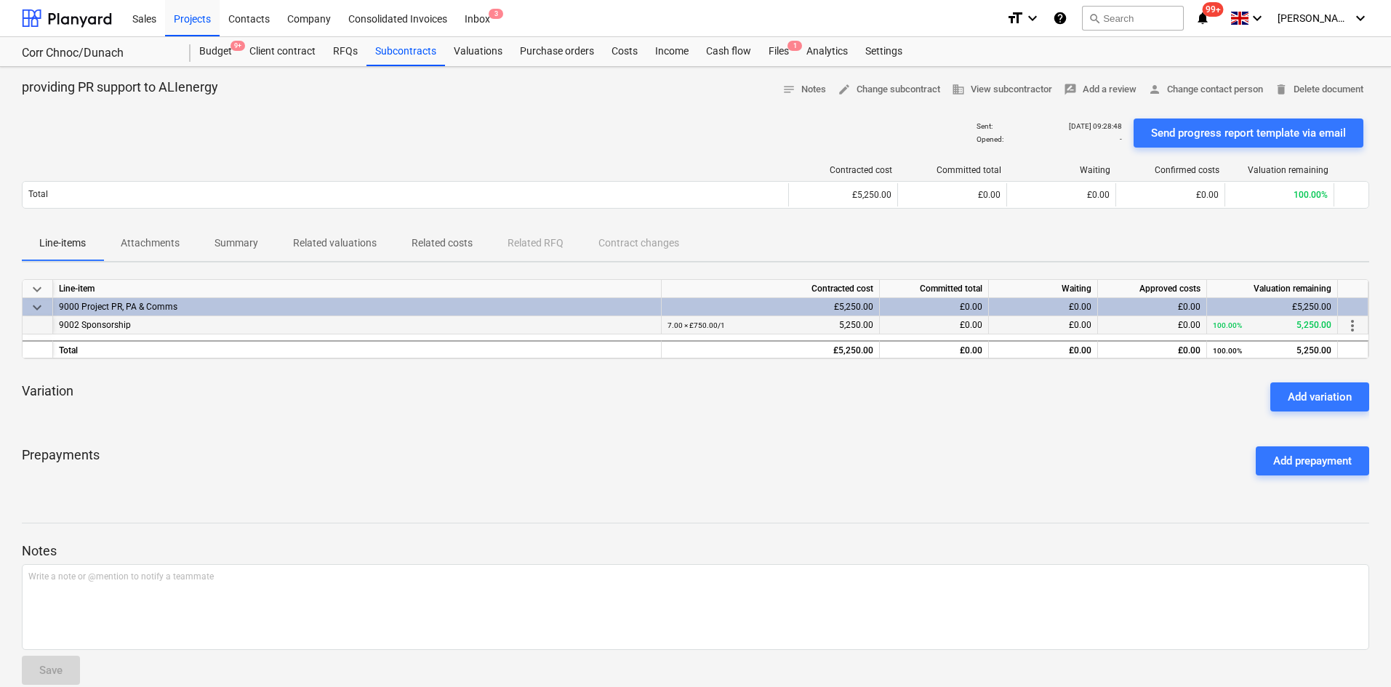
click at [1349, 325] on span "more_vert" at bounding box center [1351, 325] width 17 height 17
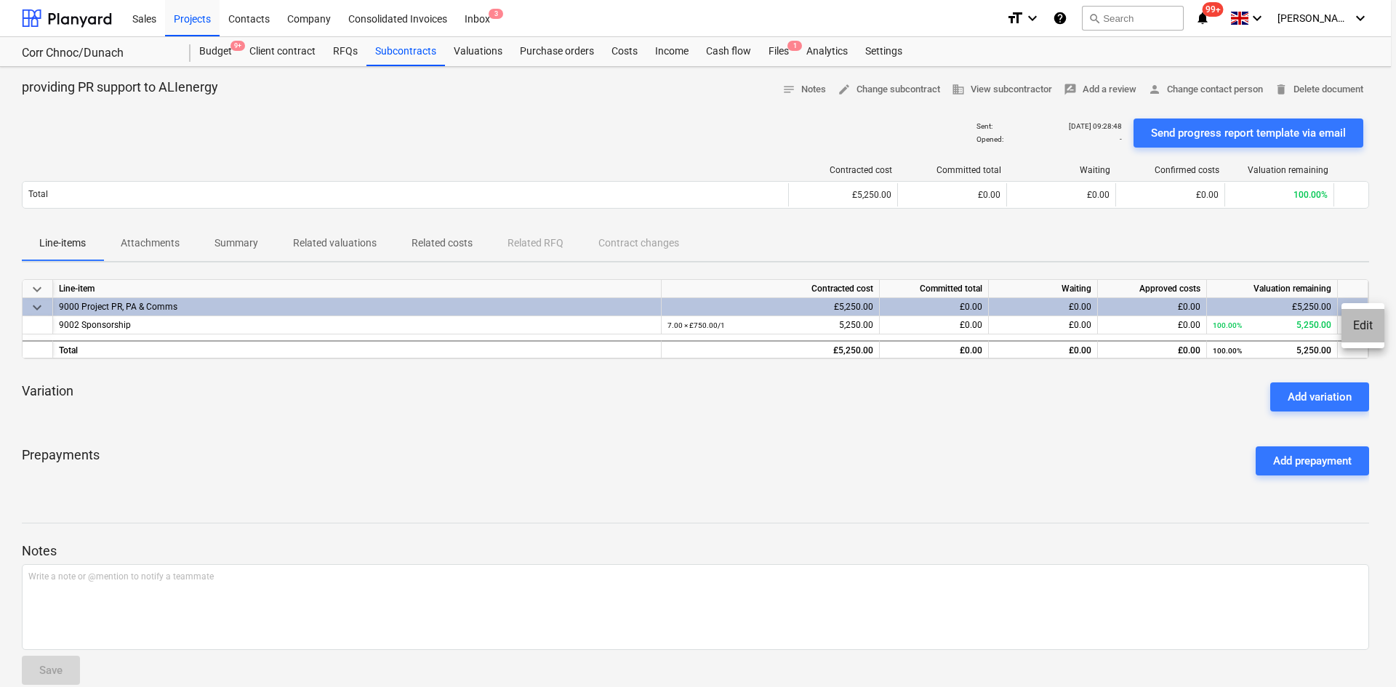
click at [1355, 325] on li "Edit" at bounding box center [1362, 325] width 43 height 33
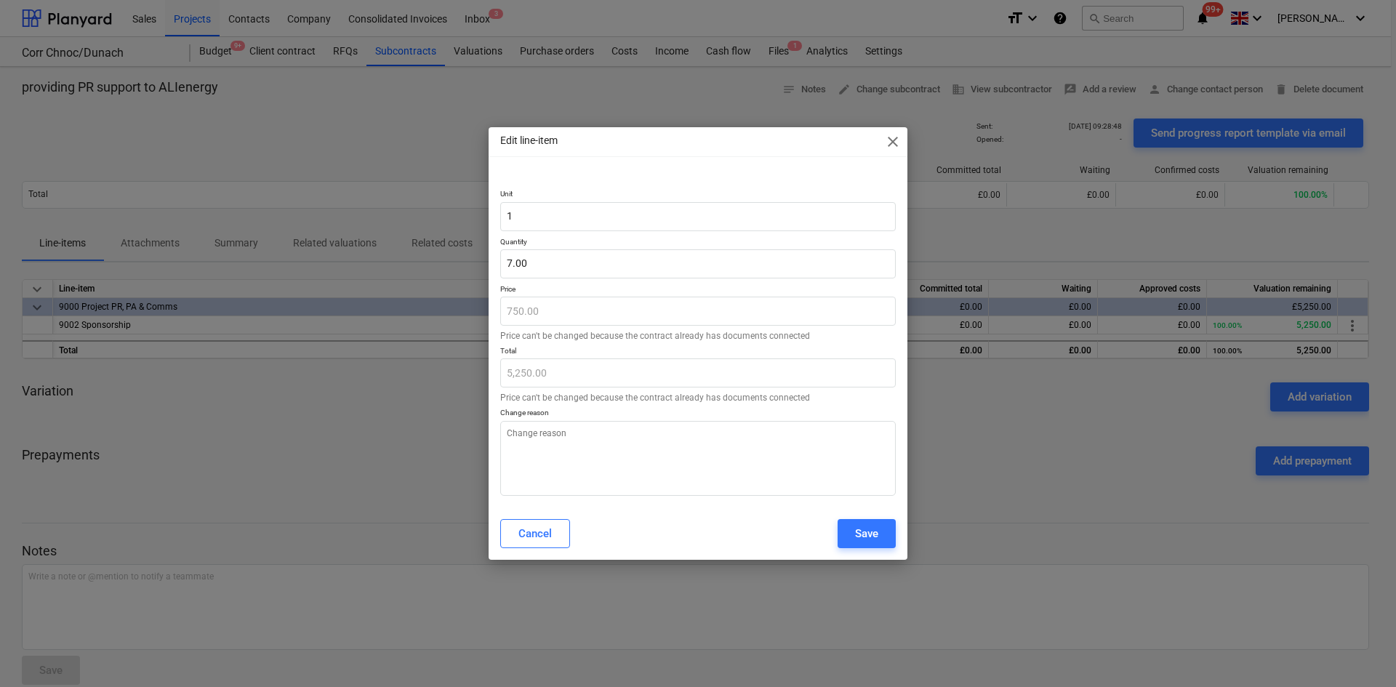
type textarea "x"
click at [898, 142] on span "close" at bounding box center [892, 141] width 17 height 17
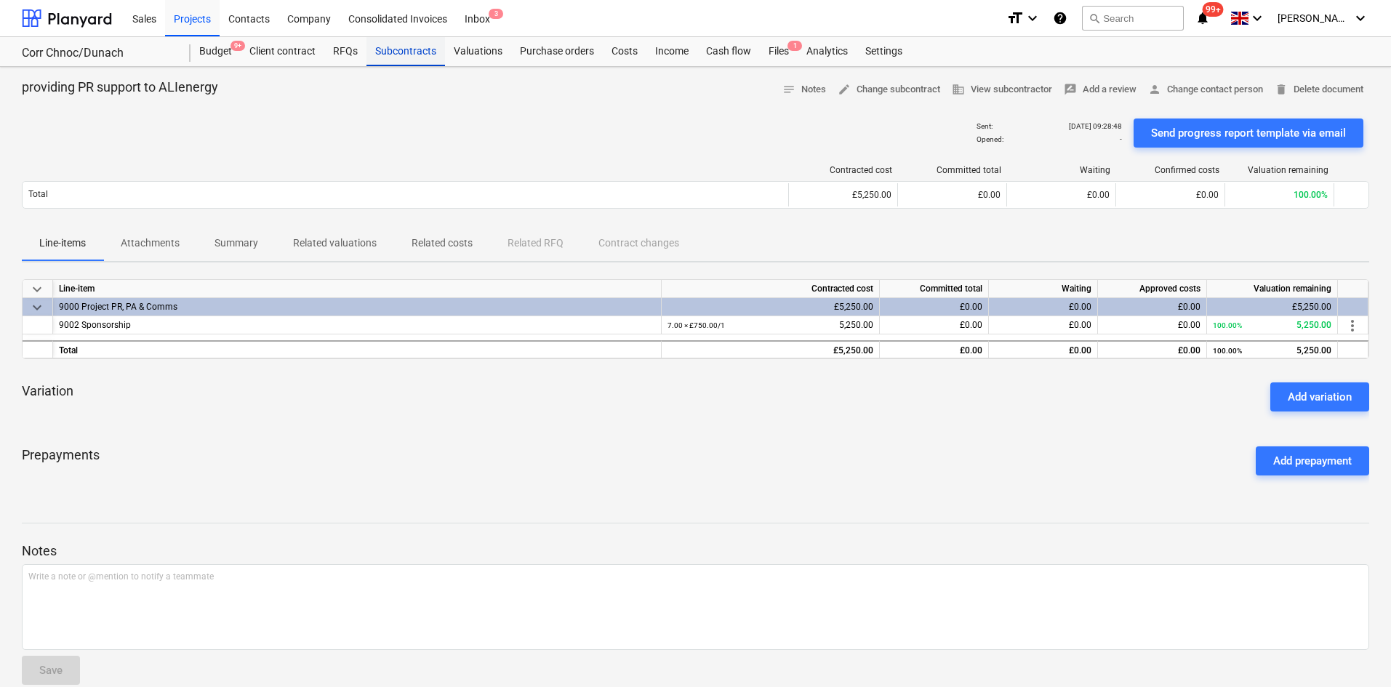
click at [408, 54] on div "Subcontracts" at bounding box center [405, 51] width 79 height 29
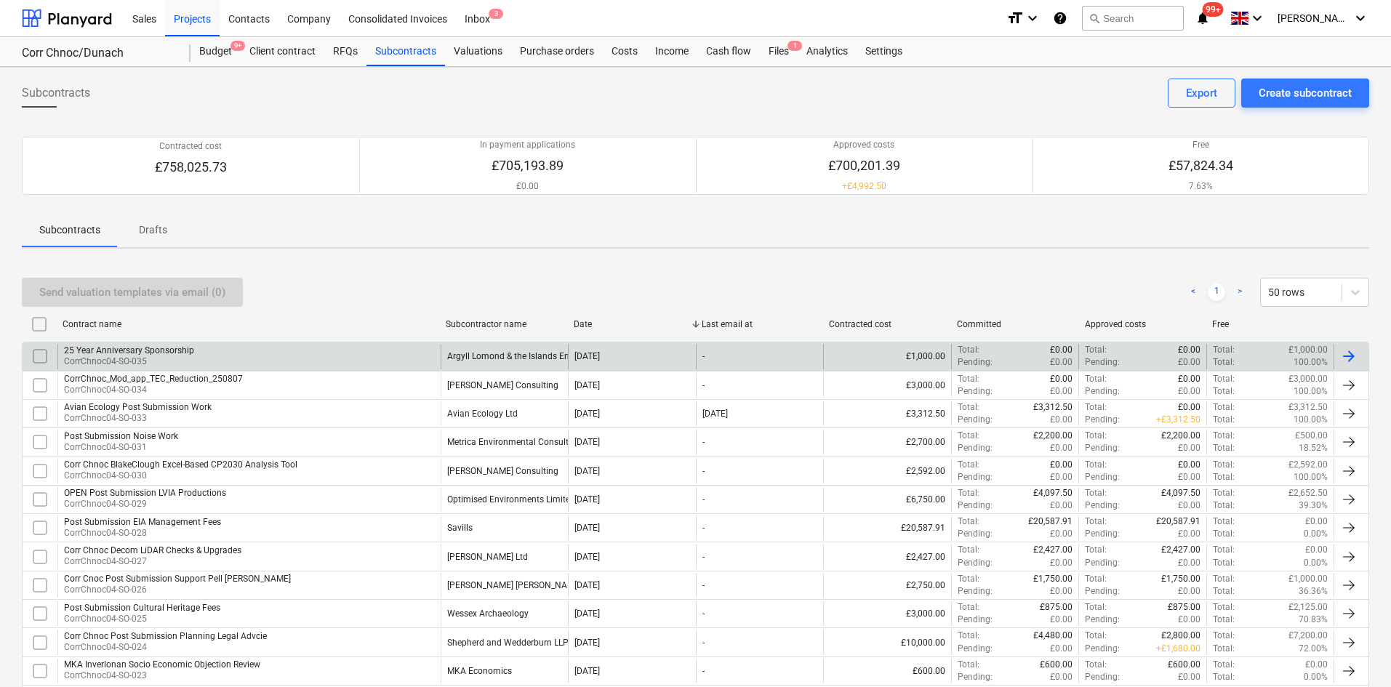
click at [298, 348] on div "25 Year Anniversary Sponsorship CorrChnoc04-SO-035" at bounding box center [248, 356] width 383 height 25
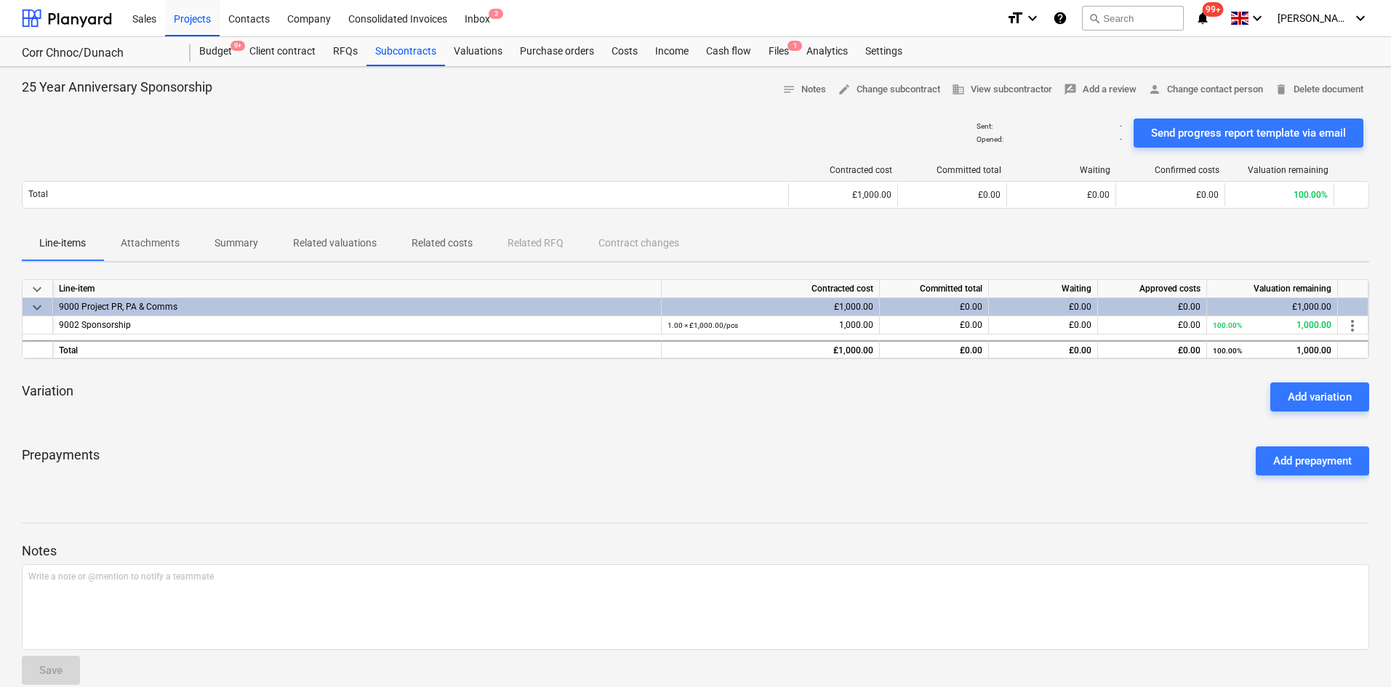
click at [164, 236] on p "Attachments" at bounding box center [150, 243] width 59 height 15
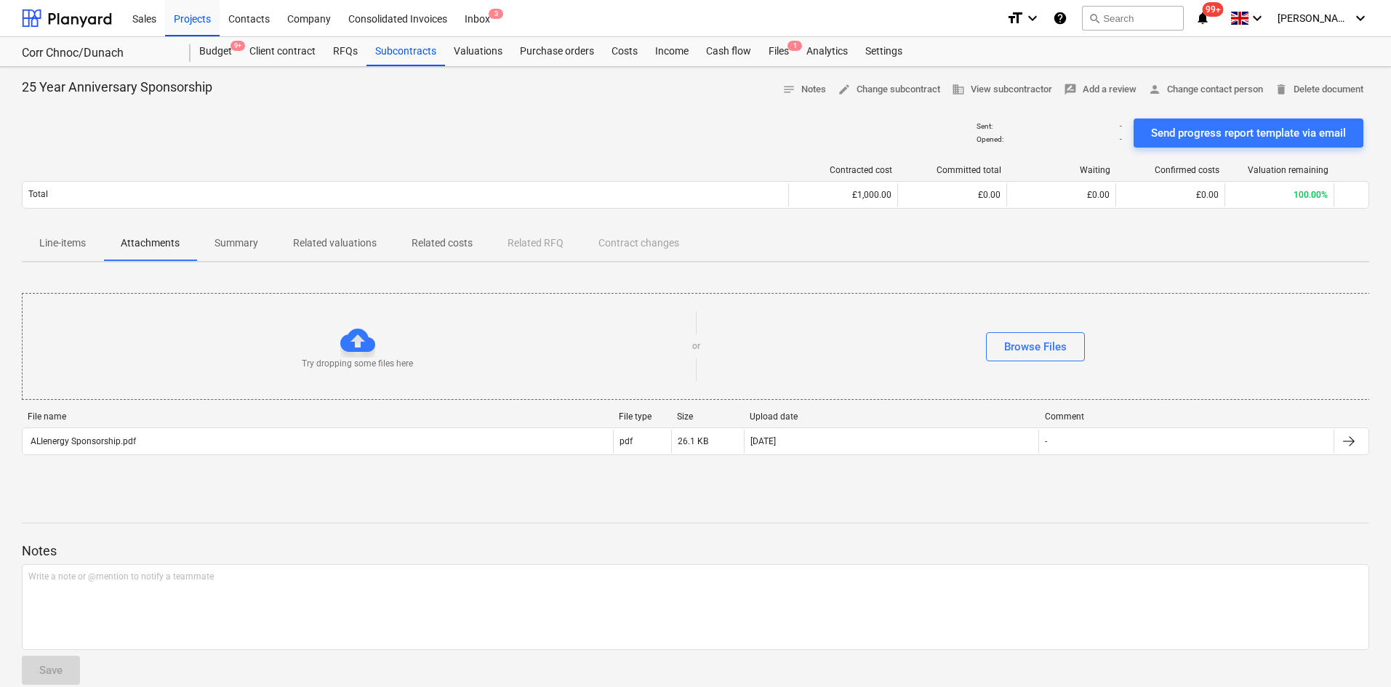
click at [223, 242] on p "Summary" at bounding box center [236, 243] width 44 height 15
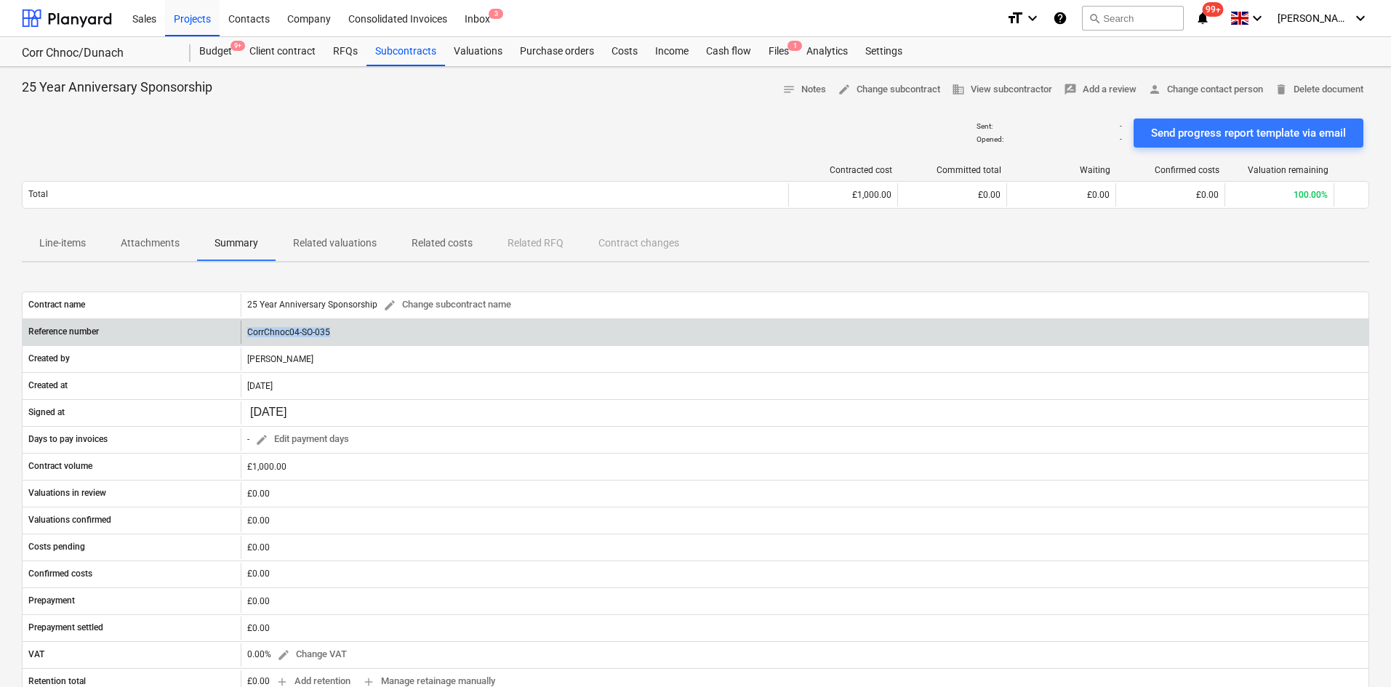
drag, startPoint x: 362, startPoint y: 331, endPoint x: 216, endPoint y: 334, distance: 146.2
click at [216, 334] on div "Reference number CorrChnoc04-SO-035" at bounding box center [696, 332] width 1346 height 23
copy div "CorrChnoc04-SO-035"
click at [301, 334] on div "CorrChnoc04-SO-035" at bounding box center [805, 332] width 1128 height 23
drag, startPoint x: 332, startPoint y: 334, endPoint x: 247, endPoint y: 330, distance: 85.1
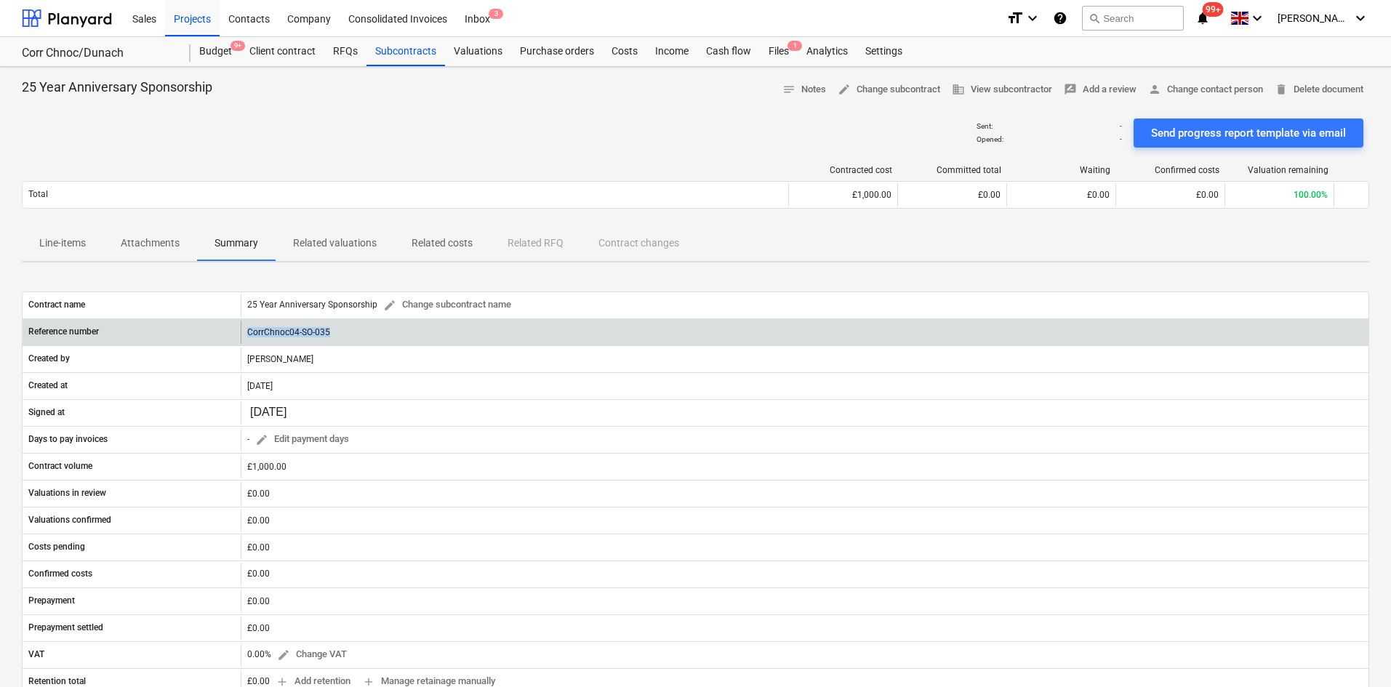
click at [247, 330] on div "CorrChnoc04-SO-035" at bounding box center [805, 332] width 1128 height 23
copy div "CorrChnoc04-SO-035"
